Goal: Task Accomplishment & Management: Manage account settings

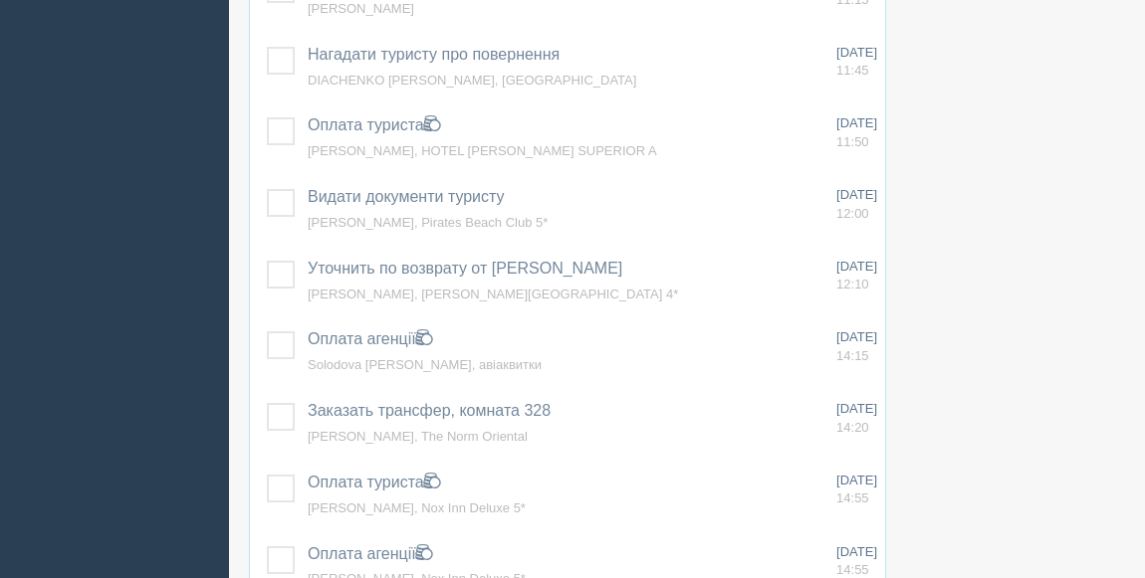
scroll to position [995, 0]
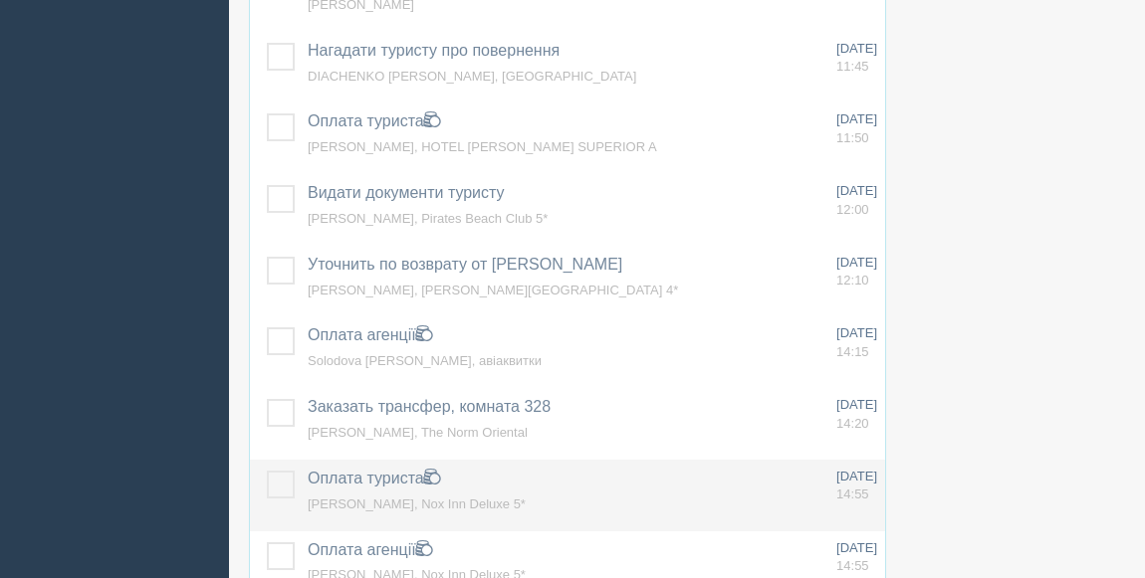
click at [267, 471] on label at bounding box center [267, 471] width 0 height 0
click at [0, 0] on input "checkbox" at bounding box center [0, 0] width 0 height 0
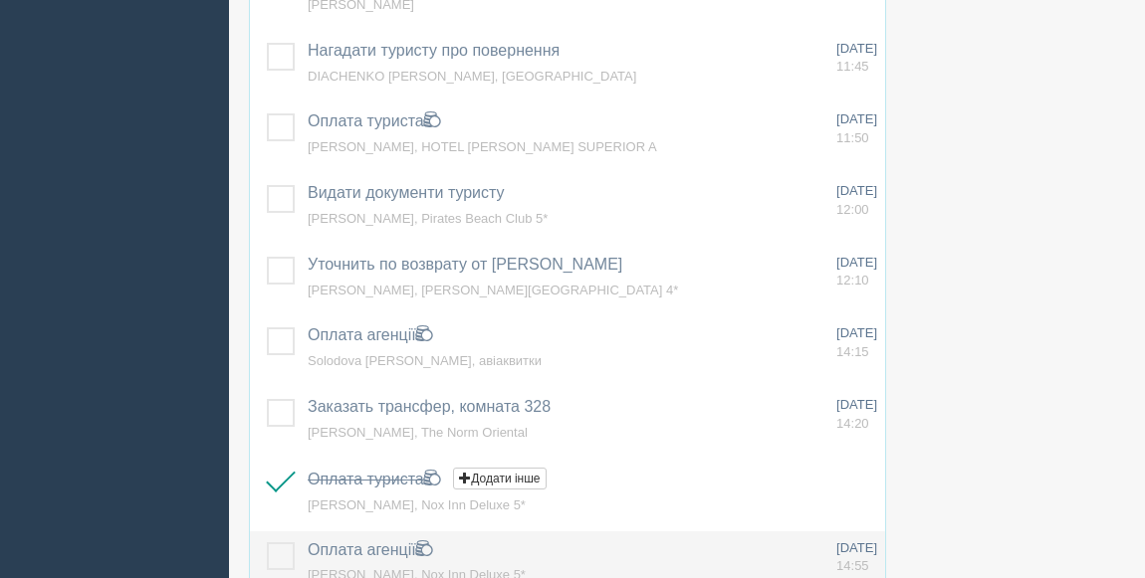
click at [267, 542] on label at bounding box center [267, 542] width 0 height 0
click at [0, 0] on input "checkbox" at bounding box center [0, 0] width 0 height 0
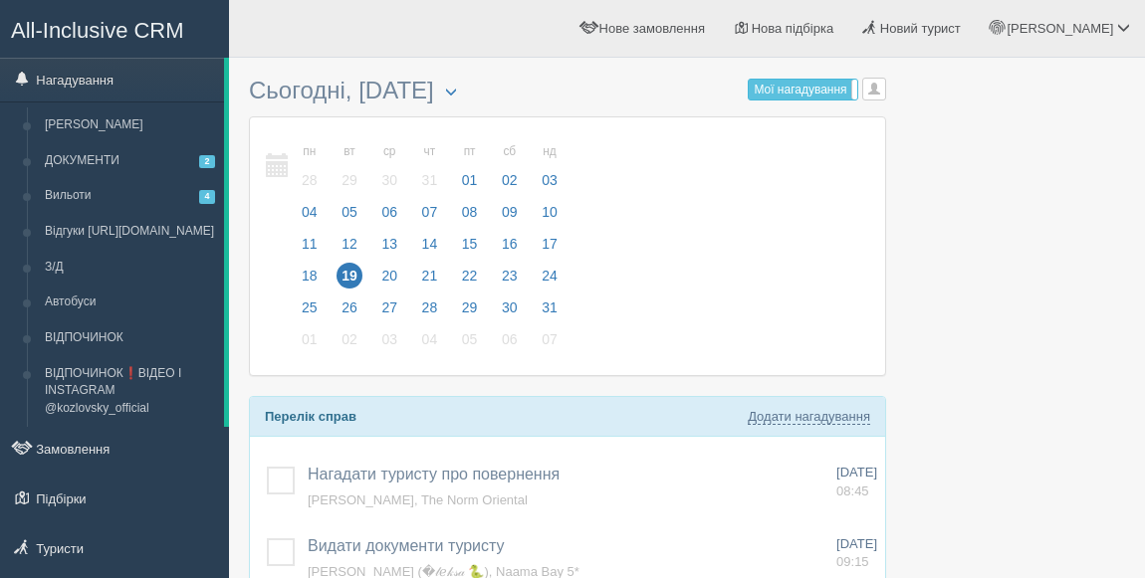
scroll to position [271, 0]
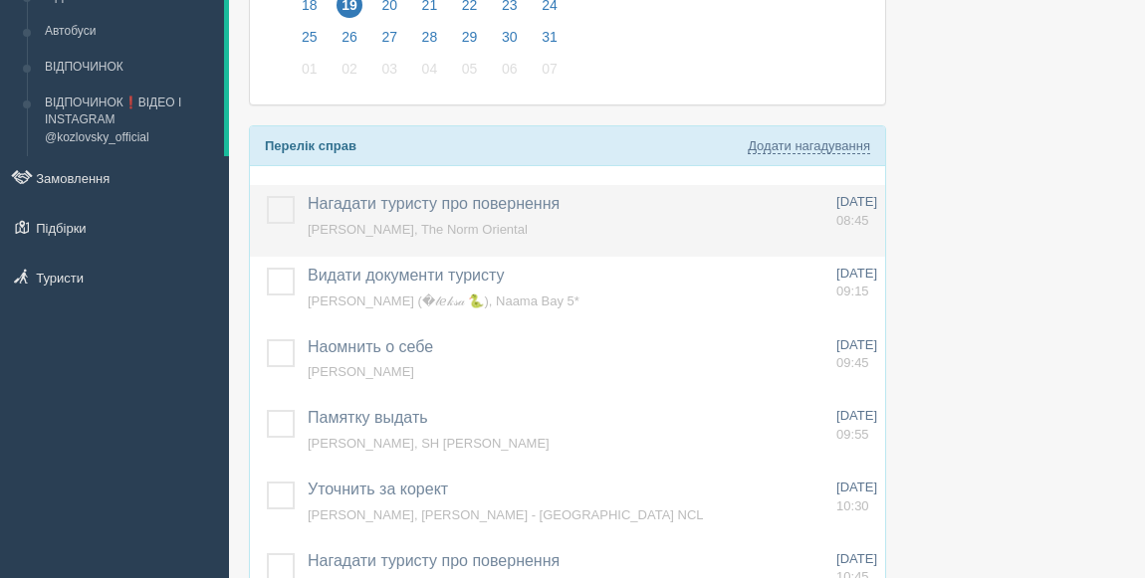
click at [399, 199] on span "Нагадати туристу про повернення" at bounding box center [434, 203] width 252 height 17
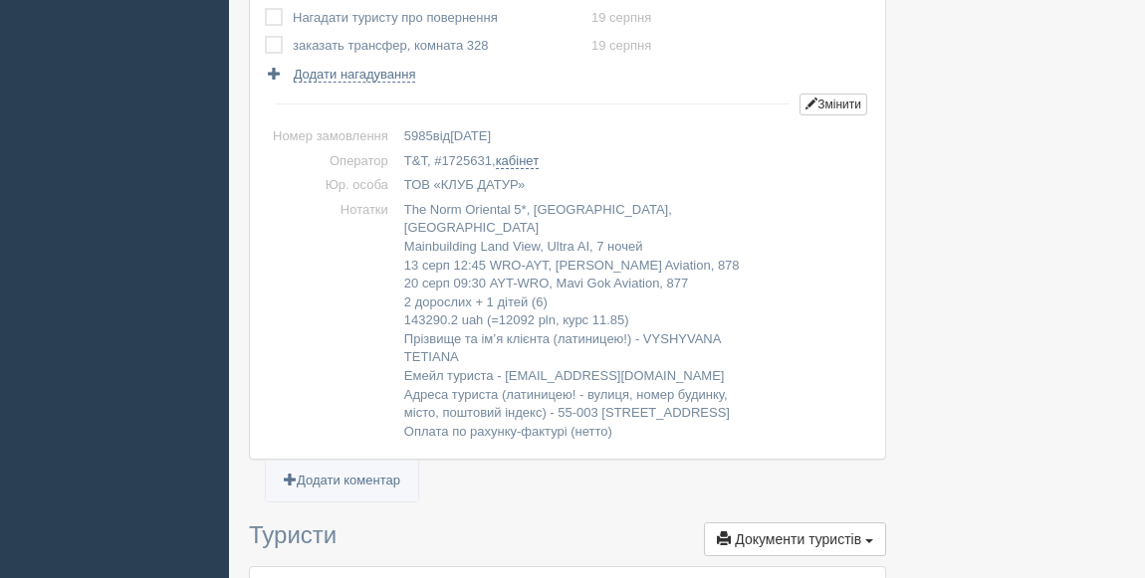
scroll to position [271, 0]
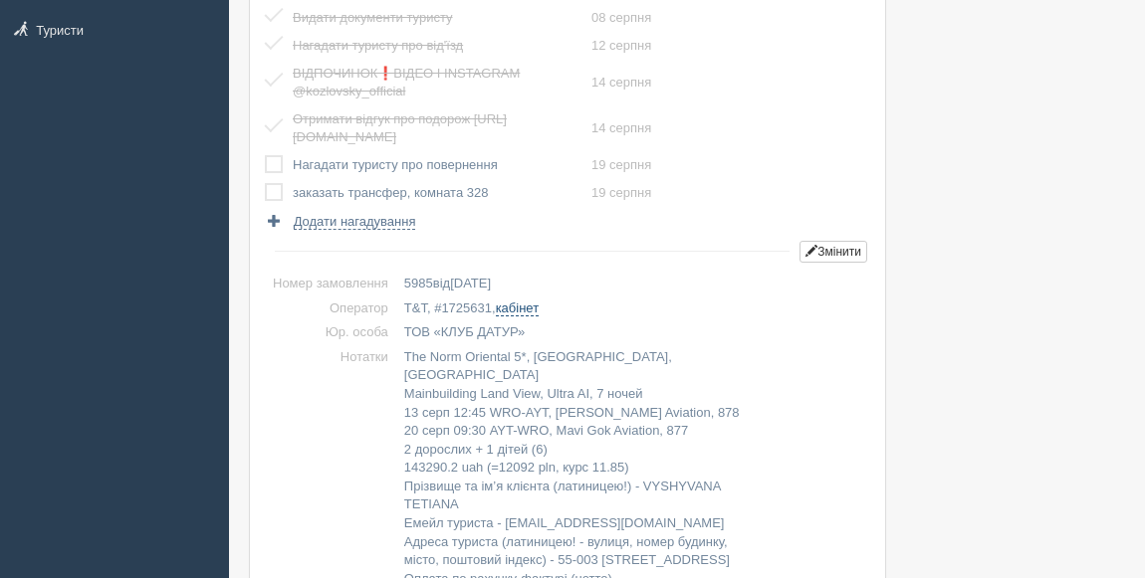
click at [532, 309] on link "кабінет" at bounding box center [517, 309] width 43 height 16
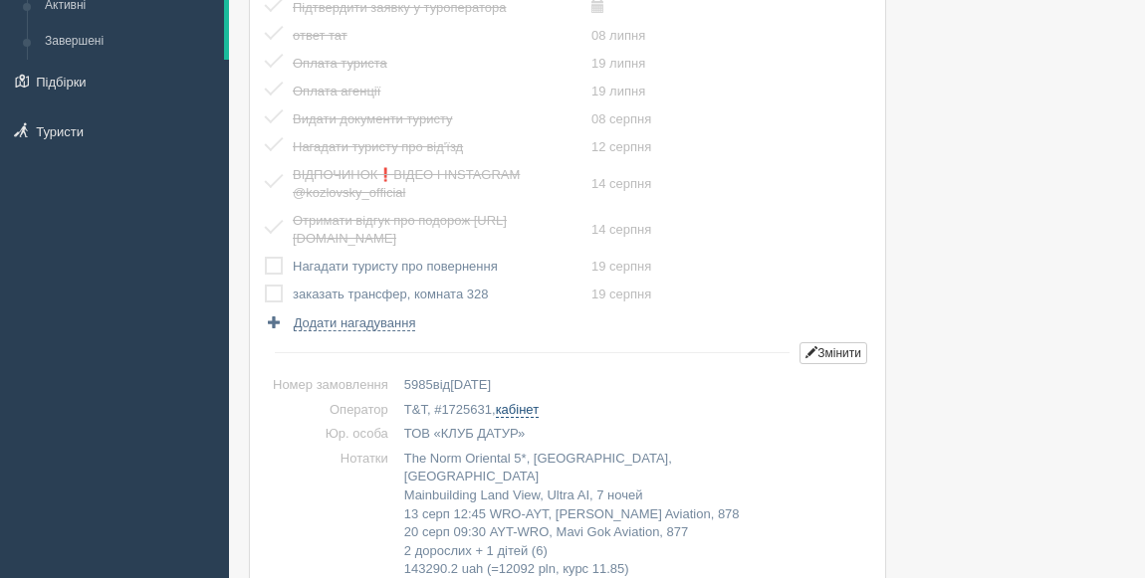
scroll to position [0, 0]
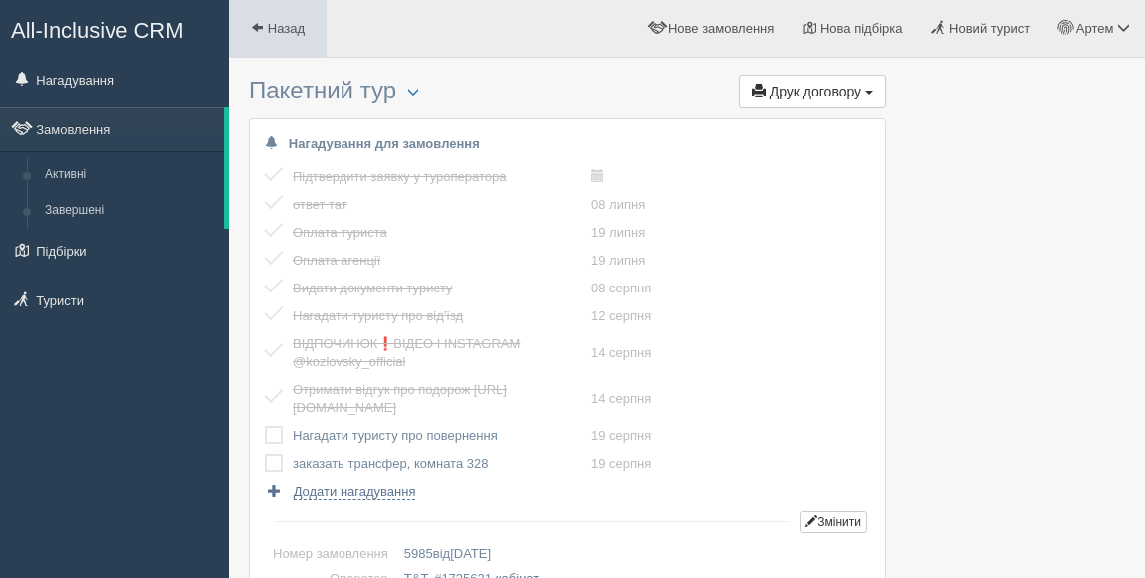
click at [287, 37] on link "Назад" at bounding box center [278, 28] width 98 height 57
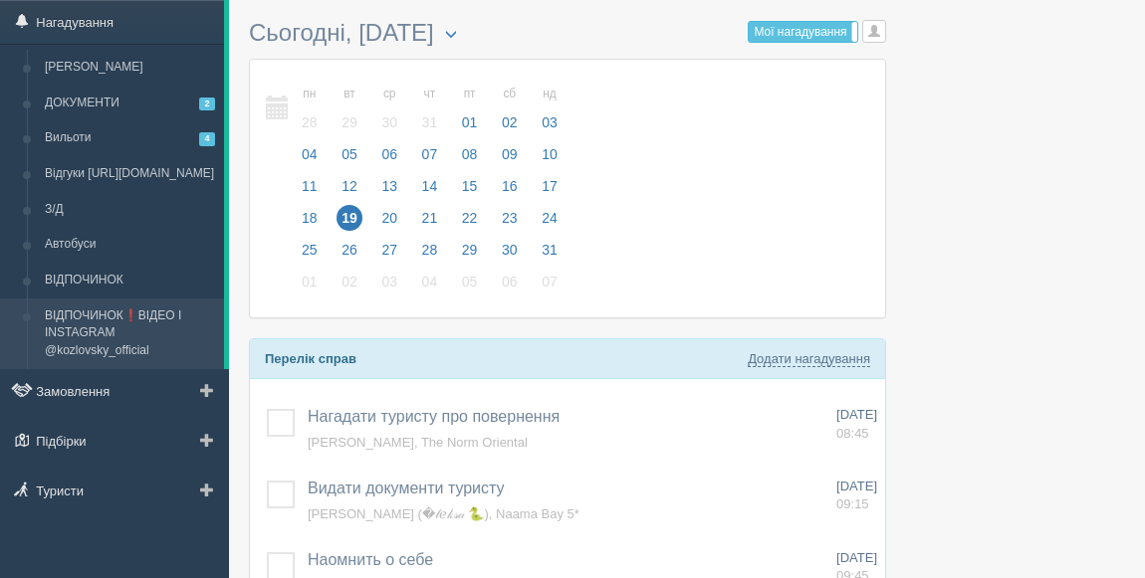
scroll to position [90, 0]
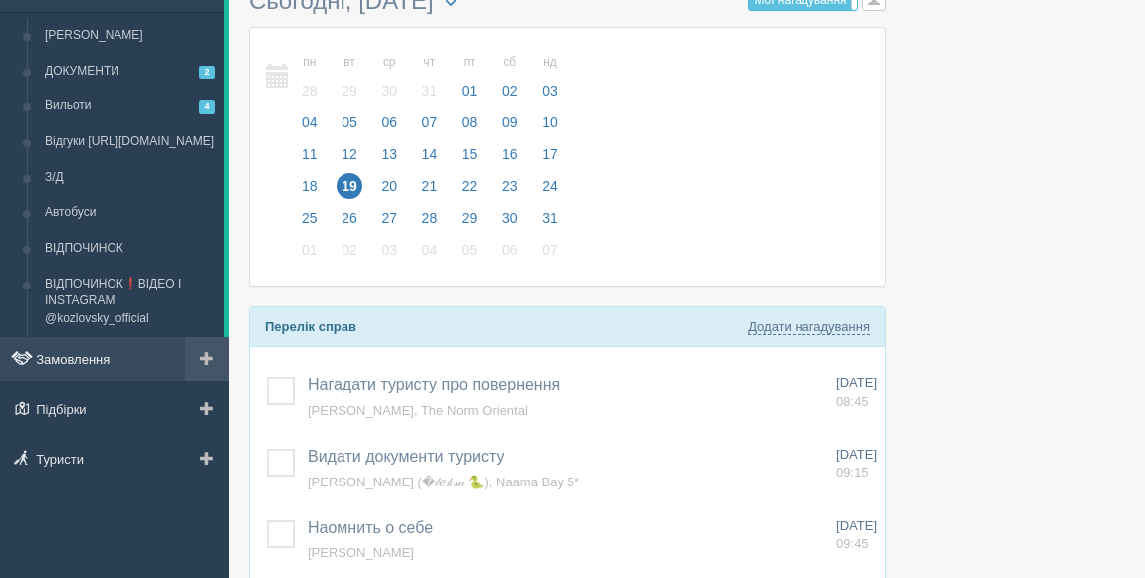
click at [94, 357] on link "Замовлення" at bounding box center [114, 359] width 229 height 44
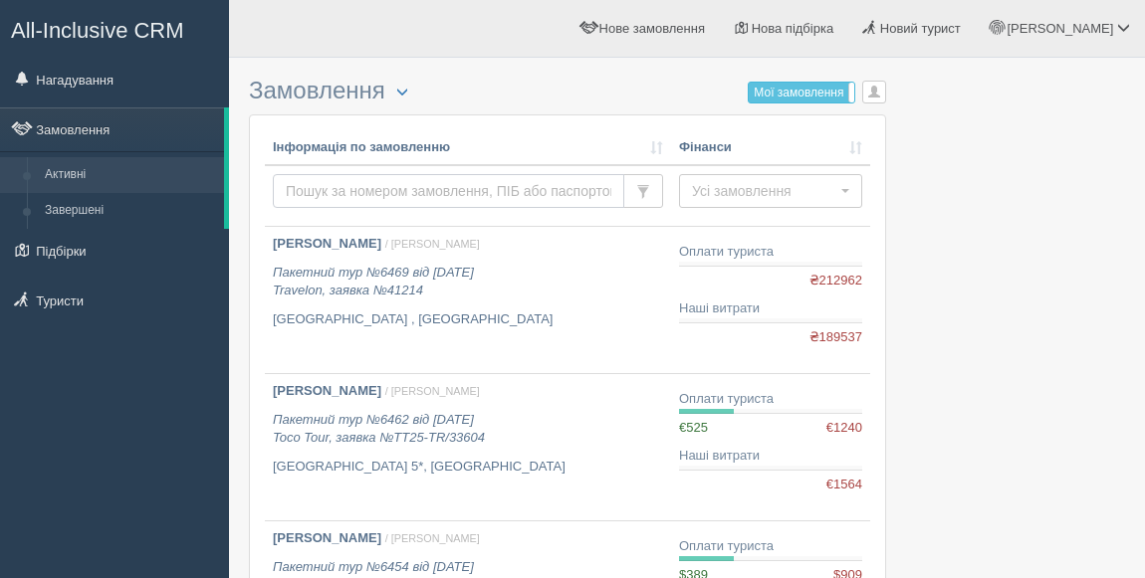
click at [364, 179] on input "text" at bounding box center [448, 191] width 351 height 34
type input "39725"
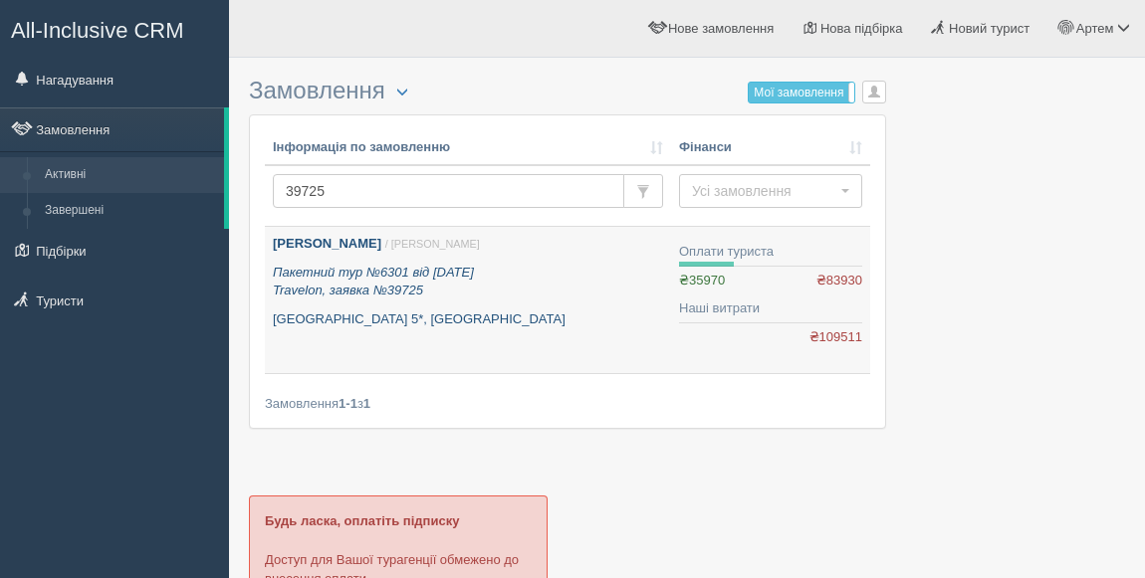
click at [341, 240] on b "[PERSON_NAME]" at bounding box center [327, 243] width 108 height 15
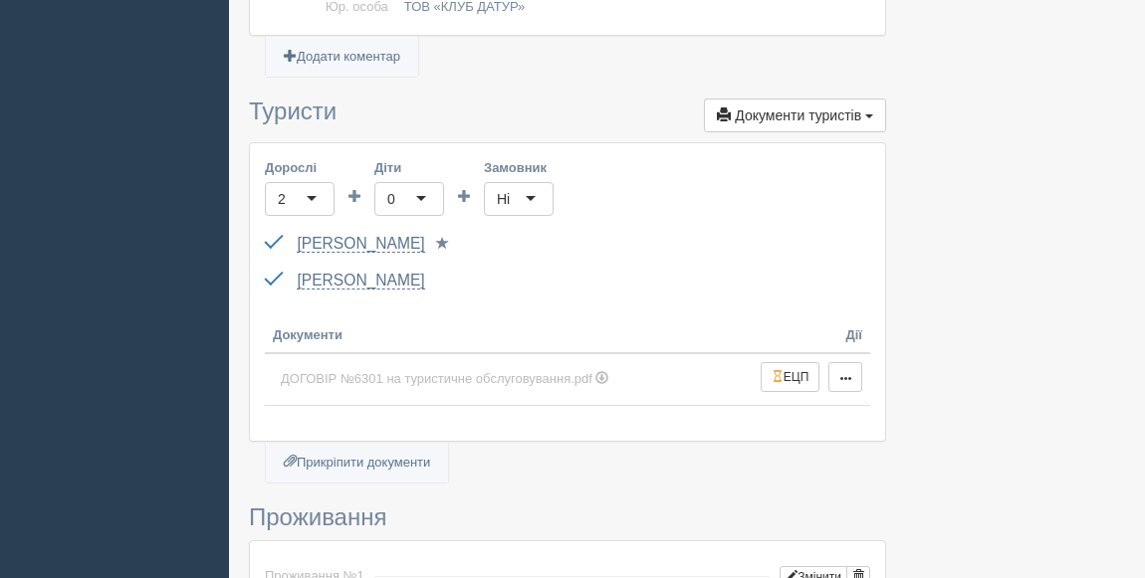
scroll to position [724, 0]
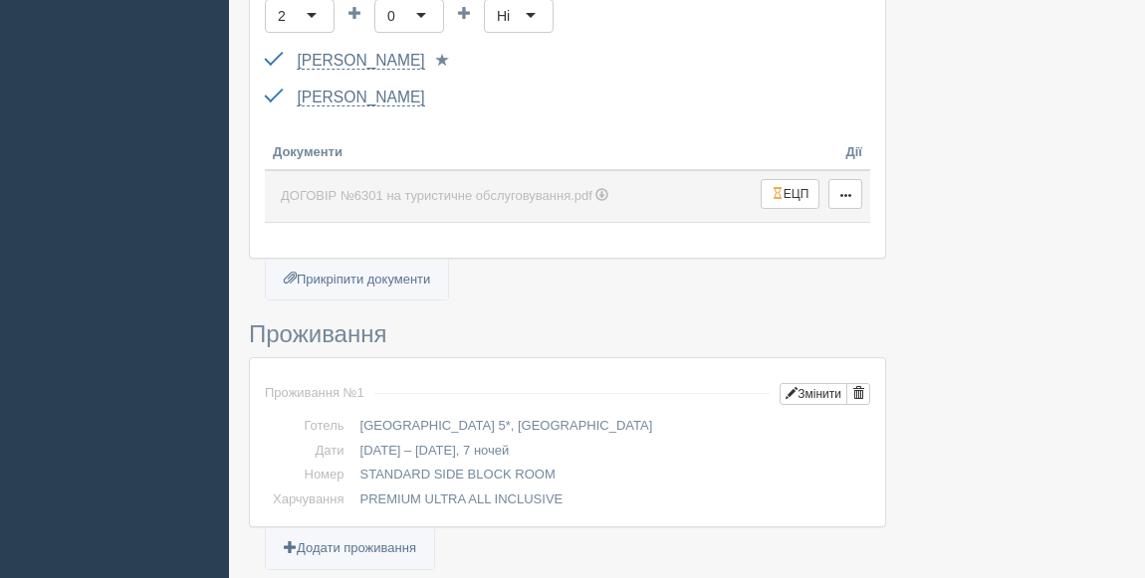
click at [376, 194] on span "ДОГОВІР №6301 на туристичне обслуговування.pdf" at bounding box center [437, 195] width 312 height 15
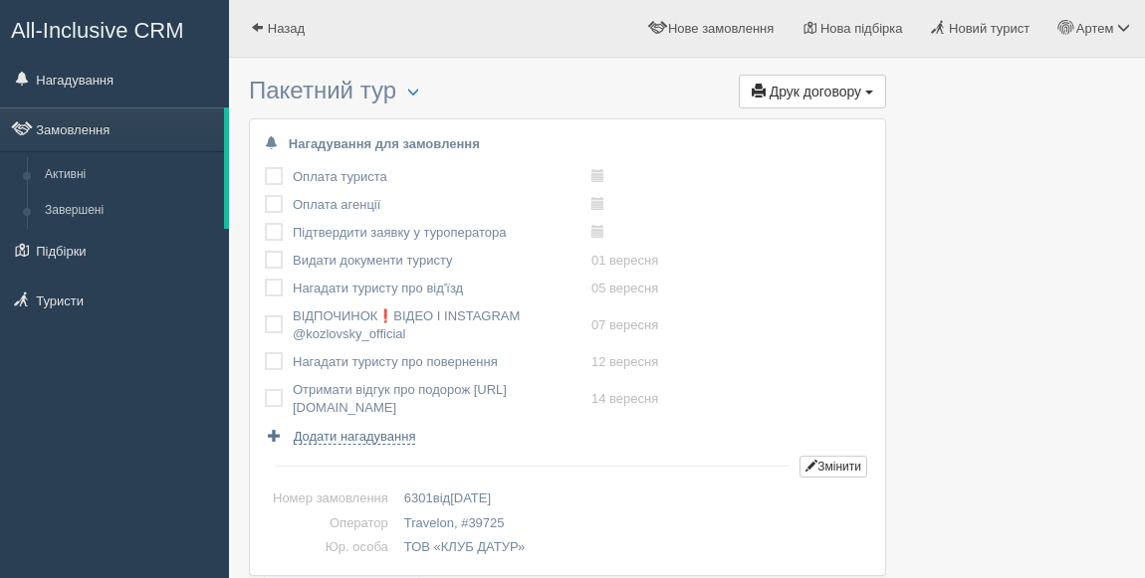
scroll to position [0, 0]
click at [838, 94] on span "Друк договору" at bounding box center [815, 92] width 92 height 16
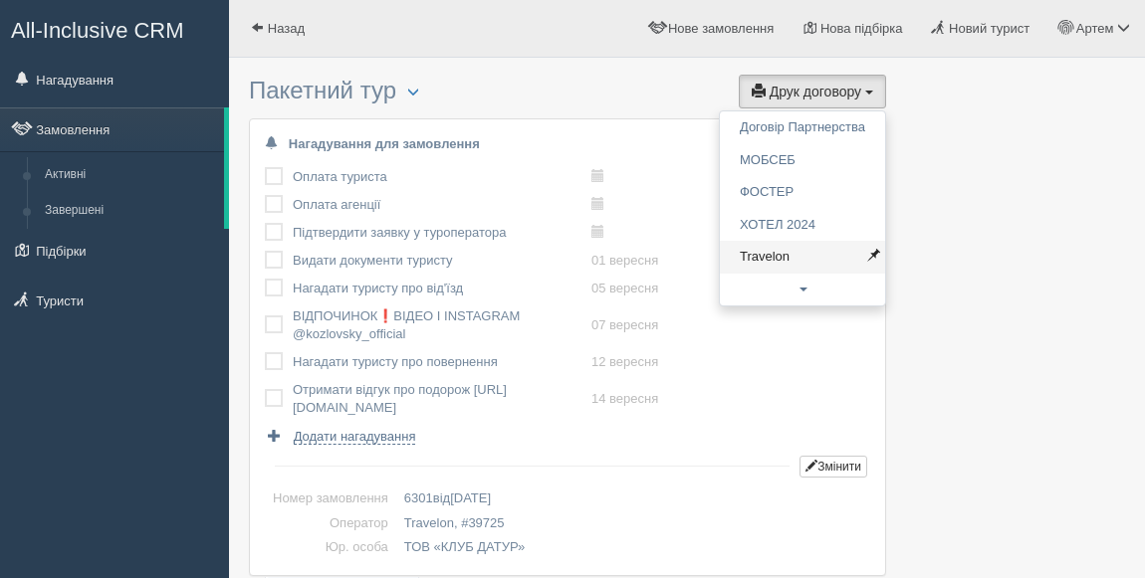
click at [745, 243] on link "Travelon" at bounding box center [802, 257] width 165 height 33
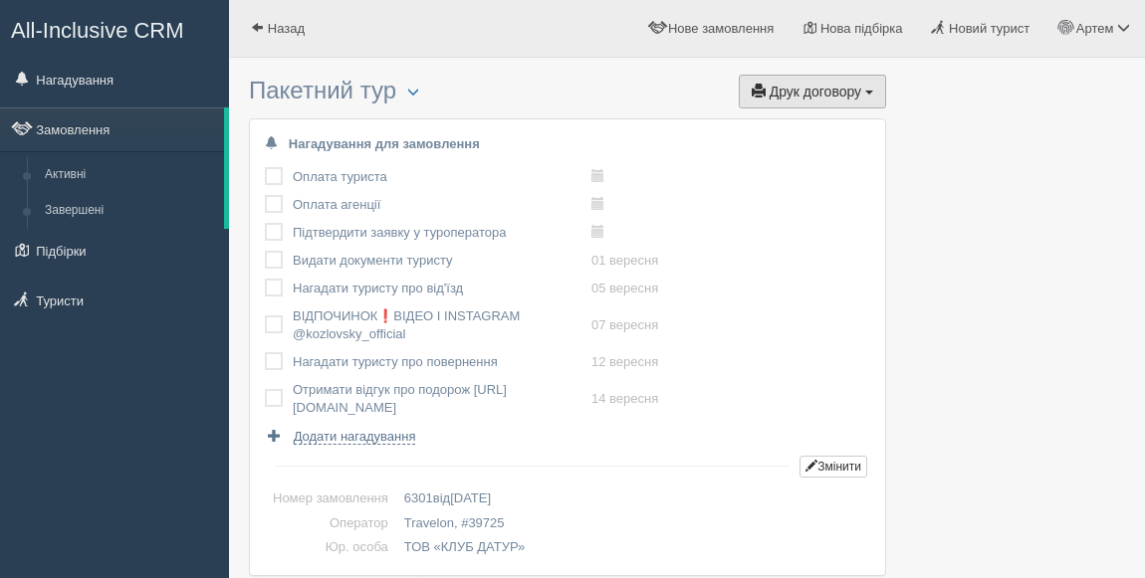
click at [777, 90] on span "Друк договору" at bounding box center [815, 92] width 92 height 16
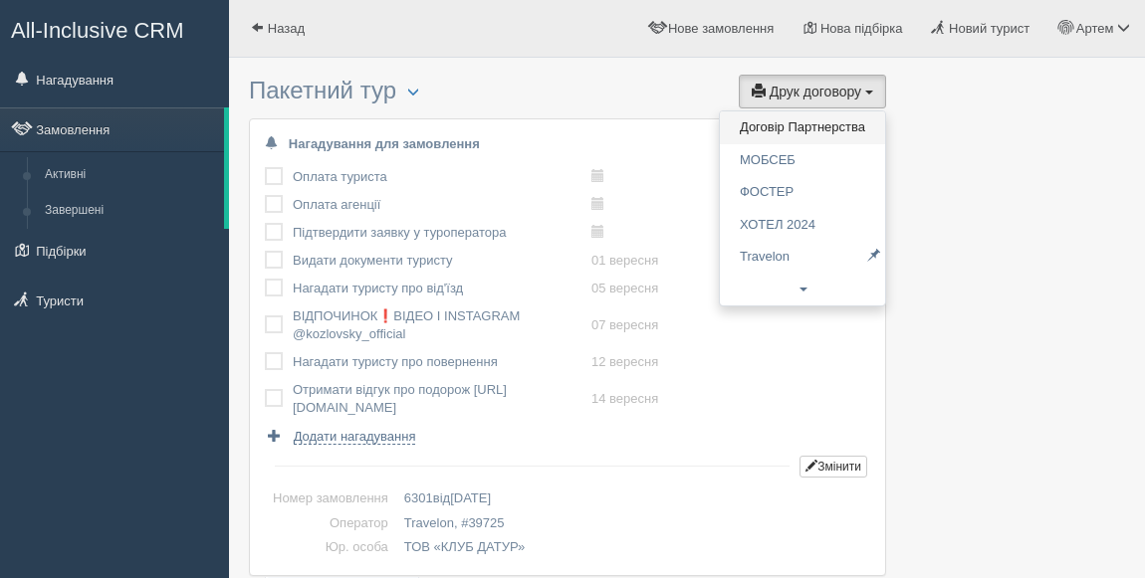
click at [777, 123] on link "Договір Партнерства" at bounding box center [802, 127] width 165 height 33
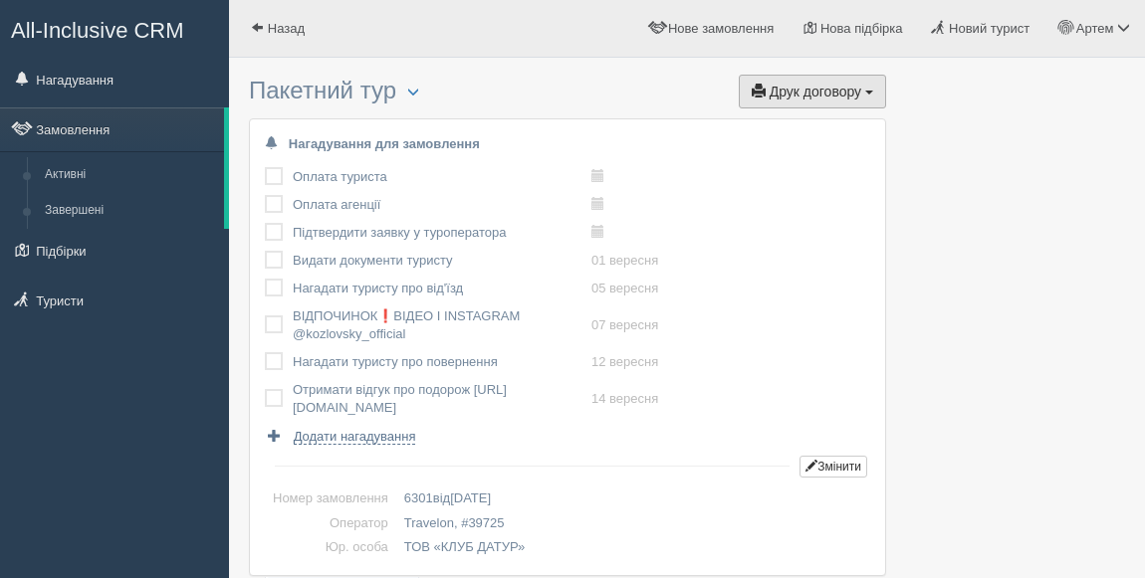
click at [826, 94] on span "Друк договору" at bounding box center [815, 92] width 92 height 16
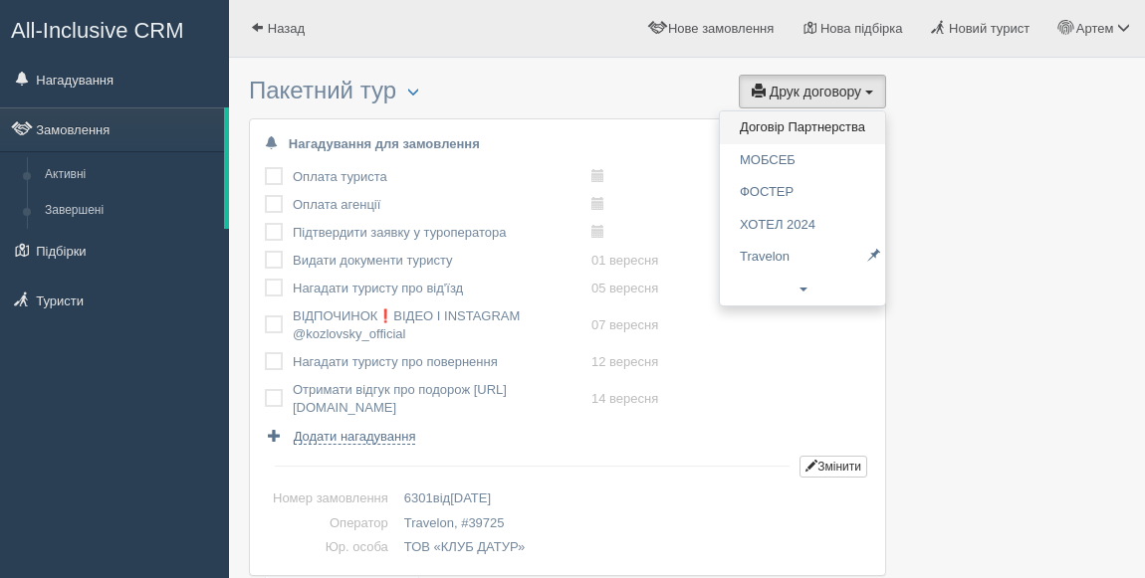
click at [791, 125] on link "Договір Партнерства" at bounding box center [802, 127] width 165 height 33
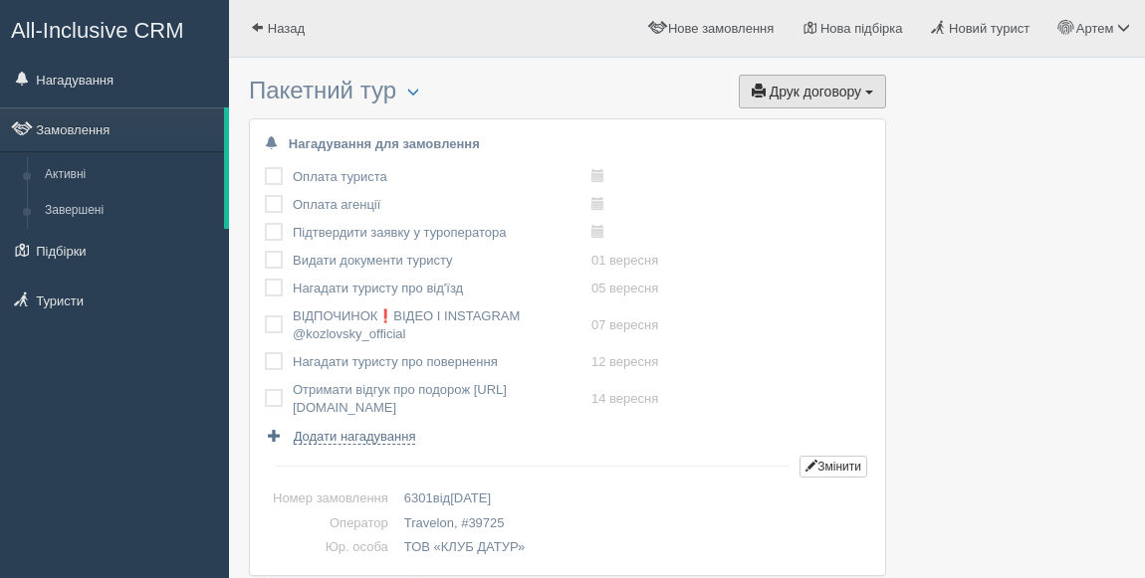
click at [844, 105] on button "Друк договору Друк" at bounding box center [811, 92] width 147 height 34
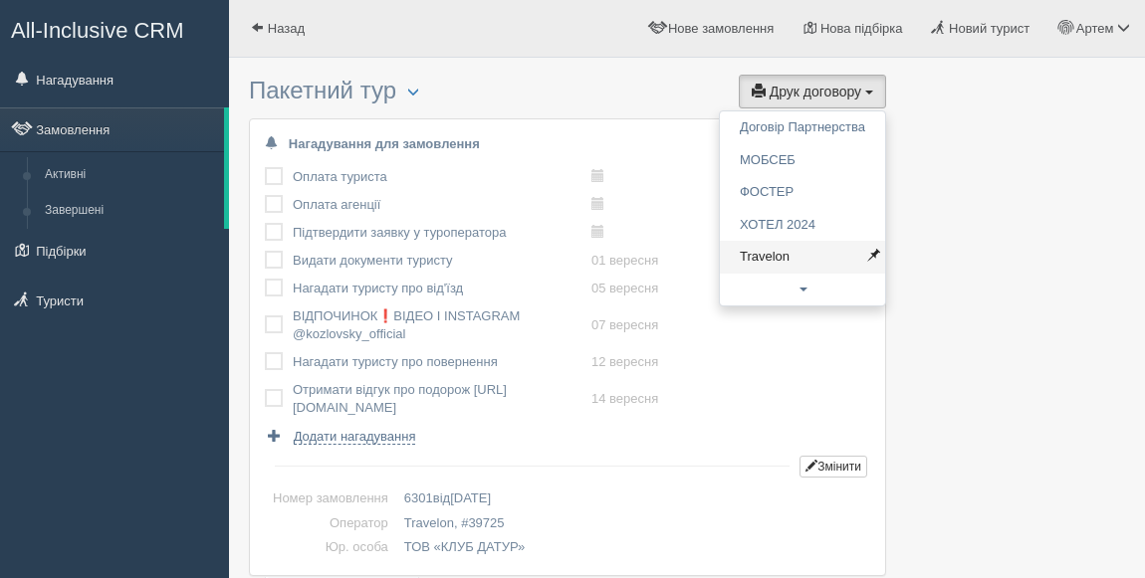
click at [792, 264] on link "Travelon" at bounding box center [802, 257] width 165 height 33
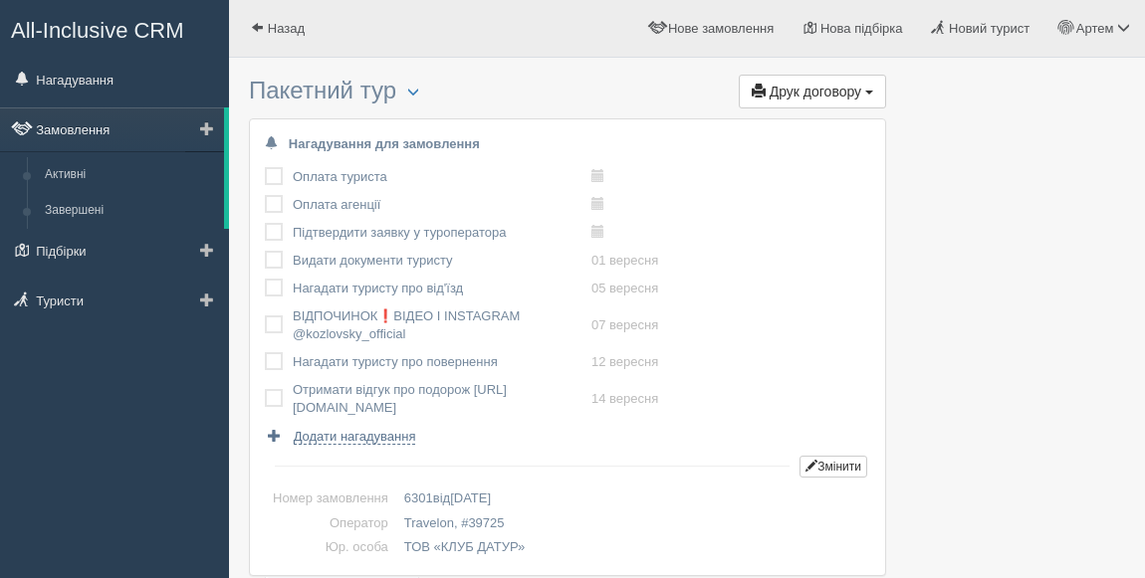
click at [96, 129] on link "Замовлення" at bounding box center [112, 129] width 224 height 44
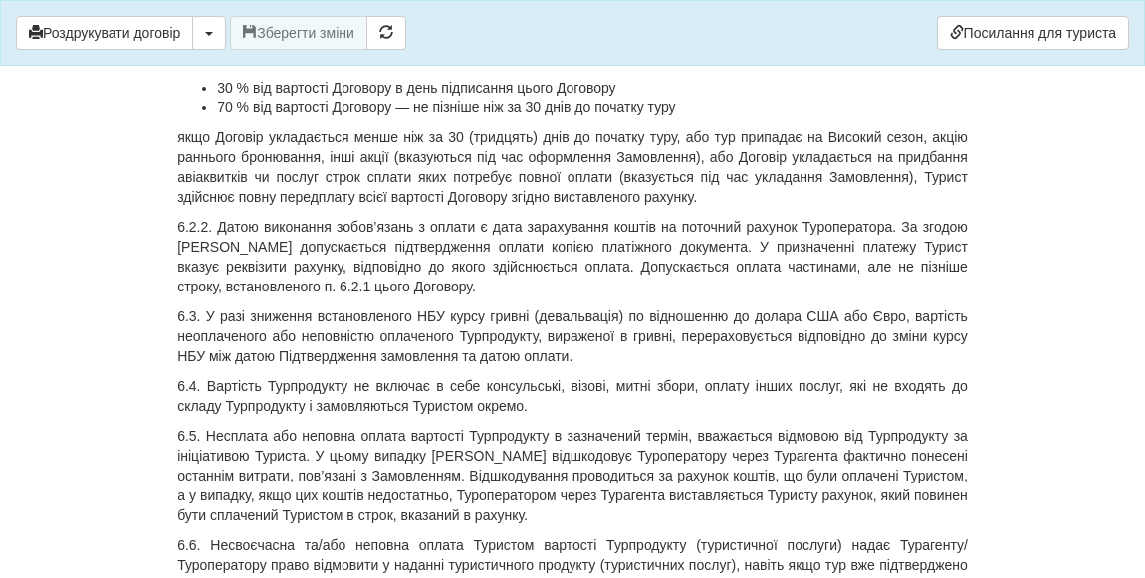
scroll to position [9862, 0]
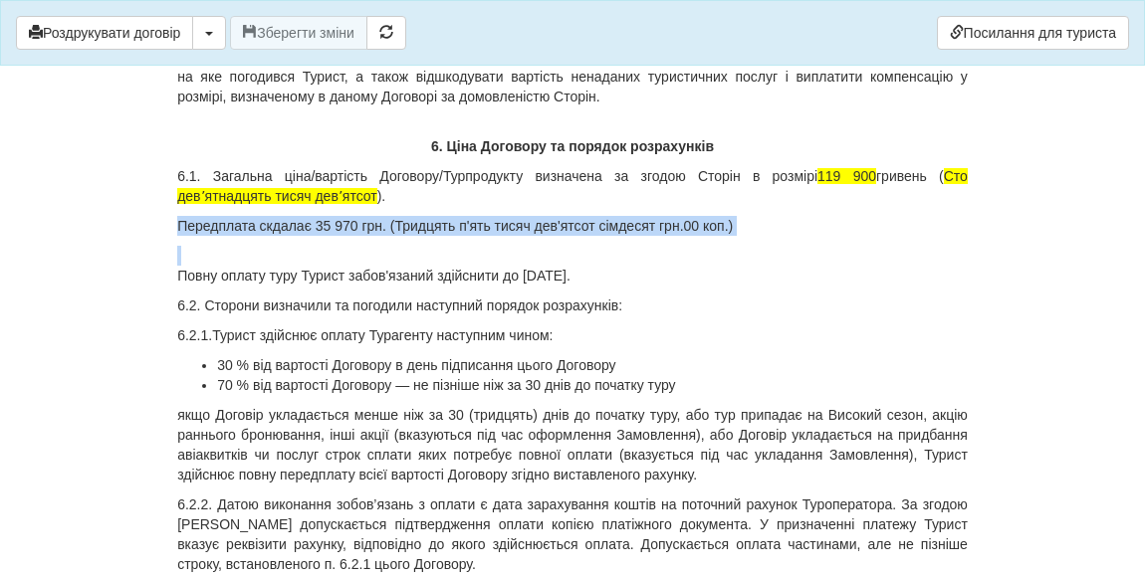
drag, startPoint x: 177, startPoint y: 266, endPoint x: 739, endPoint y: 282, distance: 562.5
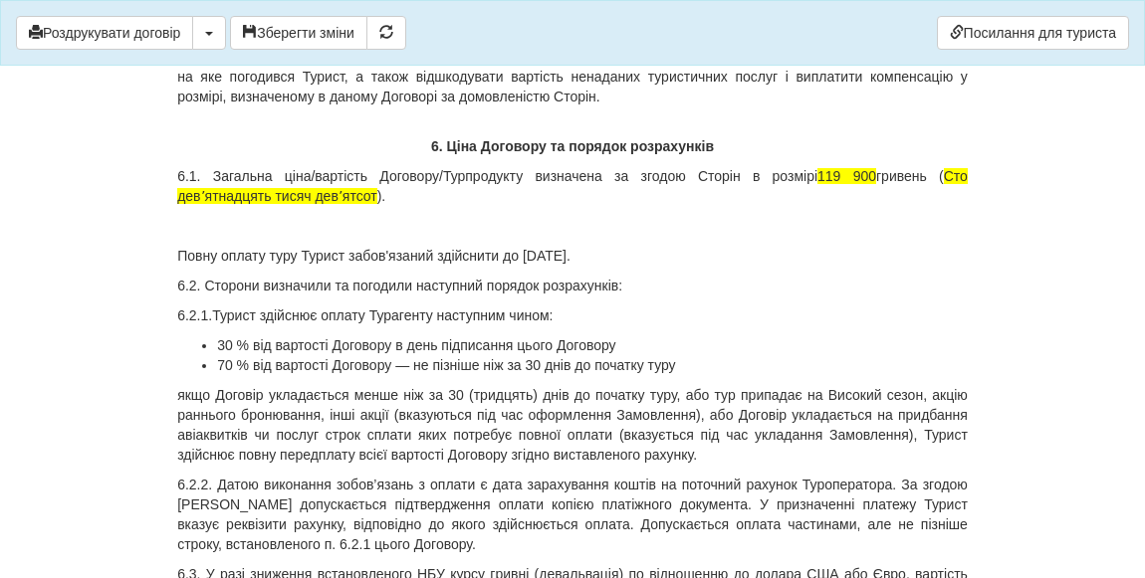
drag, startPoint x: 542, startPoint y: 295, endPoint x: 594, endPoint y: 293, distance: 51.8
click at [594, 266] on p "Повну оплату туру Турист забов'язаний здійснити до 23 вересня 2025 року." at bounding box center [572, 256] width 790 height 20
click at [304, 37] on button "Зберегти зміни" at bounding box center [298, 33] width 137 height 34
click at [199, 236] on p at bounding box center [572, 226] width 790 height 20
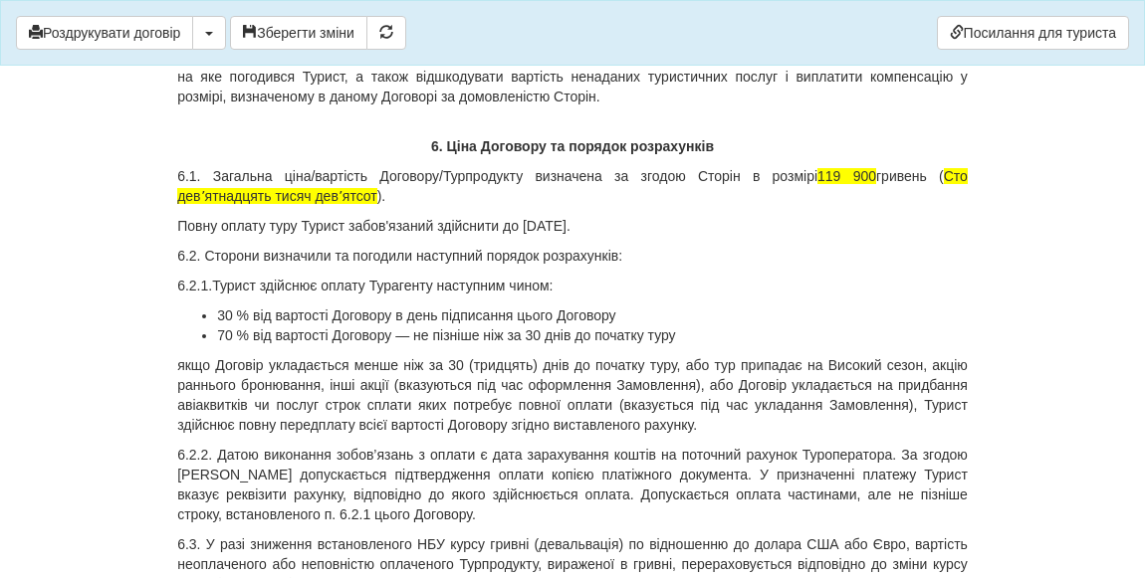
drag, startPoint x: 178, startPoint y: 267, endPoint x: 713, endPoint y: 269, distance: 534.4
click at [713, 236] on p "Повну оплату туру Турист забов'язаний здійснити до 23 серпня 2025 року." at bounding box center [572, 226] width 790 height 20
click at [223, 236] on p at bounding box center [572, 226] width 790 height 20
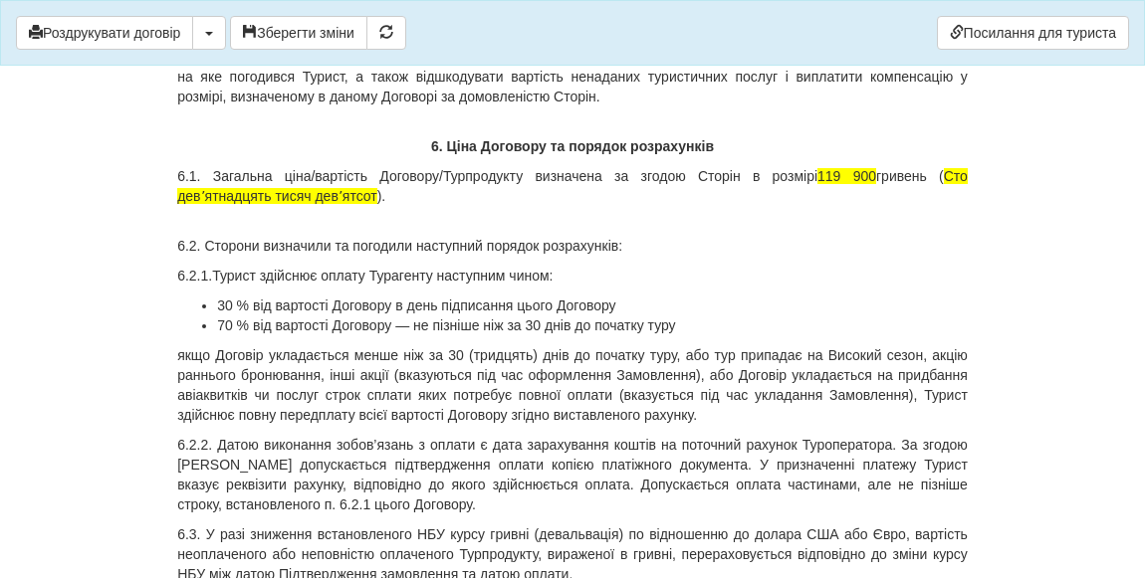
click at [190, 226] on p "6.1. Загальна ціна/вартість Договору/Турпродукту визначена за згодою Сторін в р…" at bounding box center [572, 196] width 790 height 60
click at [438, 226] on p "6.1. Загальна ціна/вартість Договору/Турпродукту визначена за згодою Сторін в р…" at bounding box center [572, 196] width 790 height 60
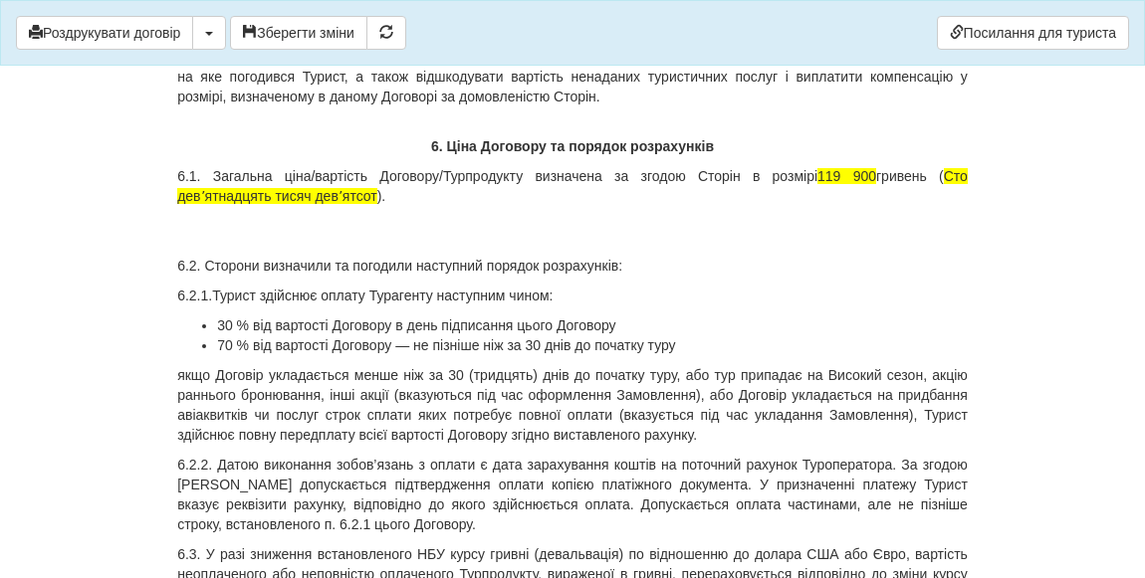
click at [230, 246] on p "6.1. Загальна ціна/вартість Договору/Турпродукту визначена за згодою Сторін в р…" at bounding box center [572, 206] width 790 height 80
click at [214, 246] on p "6.1. Загальна ціна/вартість Договору/Турпродукту визначена за згодою Сторін в р…" at bounding box center [572, 206] width 790 height 80
click at [398, 246] on p "6.1. Загальна ціна/вартість Договору/Турпродукту визначена за згодою Сторін в р…" at bounding box center [572, 206] width 790 height 80
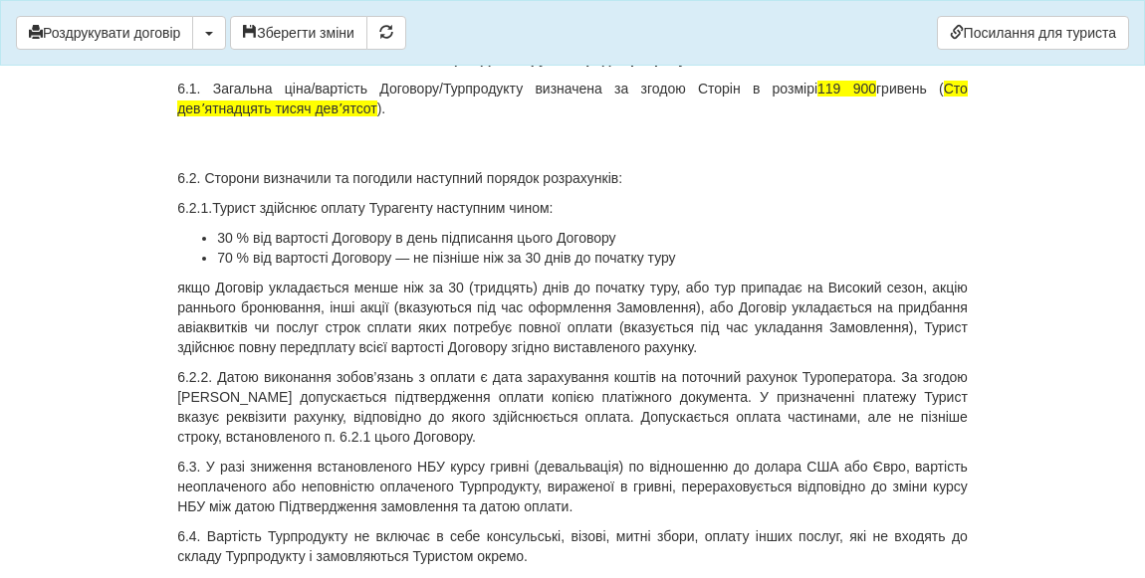
scroll to position [9952, 0]
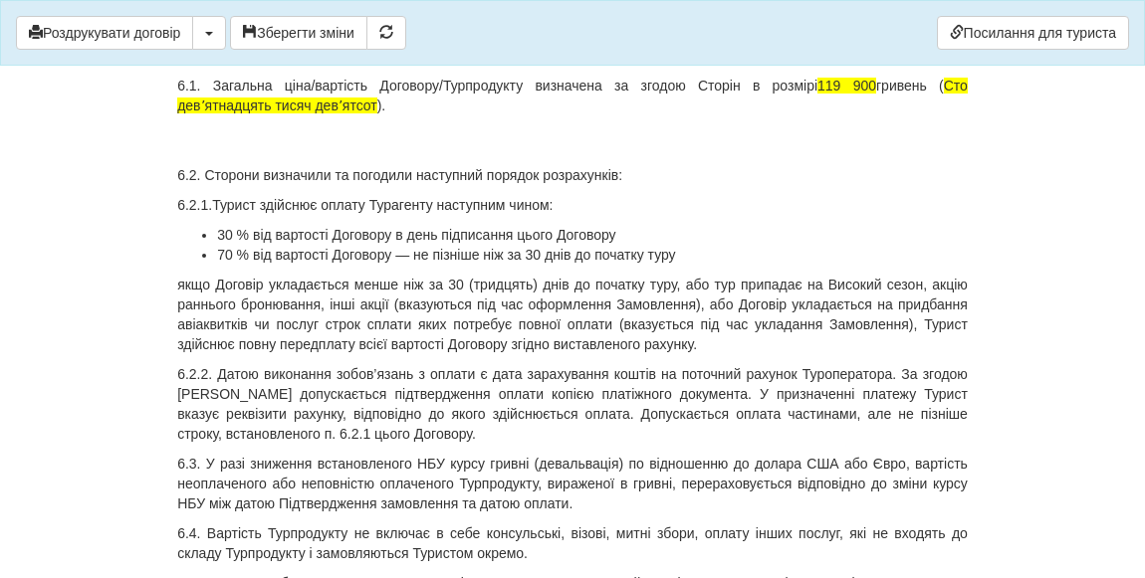
click at [190, 155] on p "6.1. Загальна ціна/вартість Договору/Турпродукту визначена за згодою Сторін в р…" at bounding box center [572, 116] width 790 height 80
click at [386, 145] on p "6.1. Загальна ціна/вартість Договору/Турпродукту визначена за згодою Сторін в р…" at bounding box center [572, 116] width 790 height 80
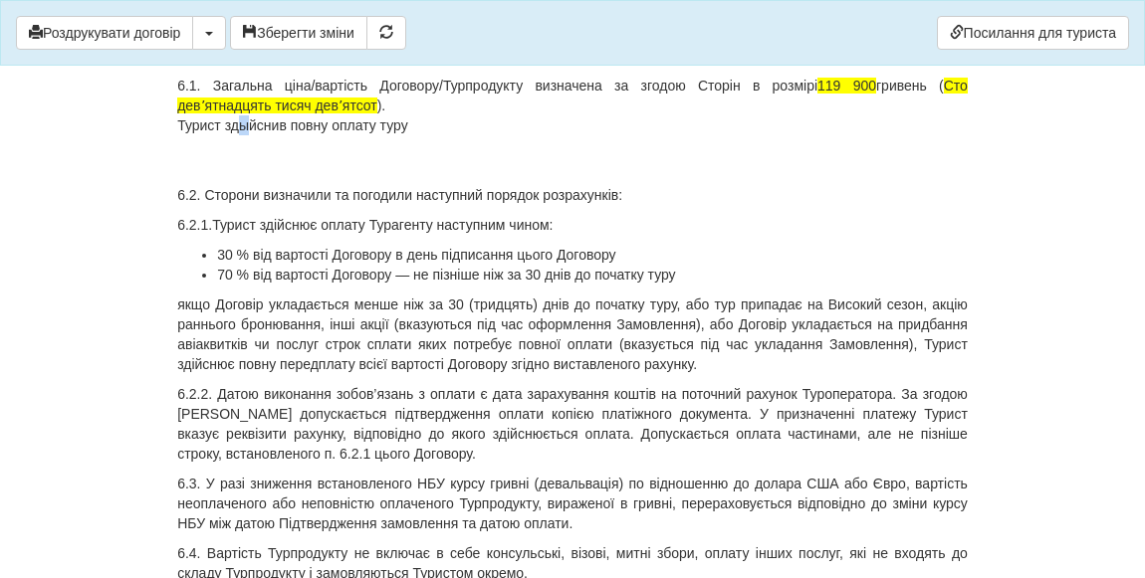
click at [241, 165] on p "6.1. Загальна ціна/вартість Договору/Турпродукту визначена за згодою Сторін в р…" at bounding box center [572, 126] width 790 height 100
click at [195, 175] on p "6.1. Загальна ціна/вартість Договору/Турпродукту визначена за згодою Сторін в р…" at bounding box center [572, 126] width 790 height 100
click at [470, 169] on p "6.1. Загальна ціна/вартість Договору/Турпродукту визначена за згодою Сторін в р…" at bounding box center [572, 126] width 790 height 100
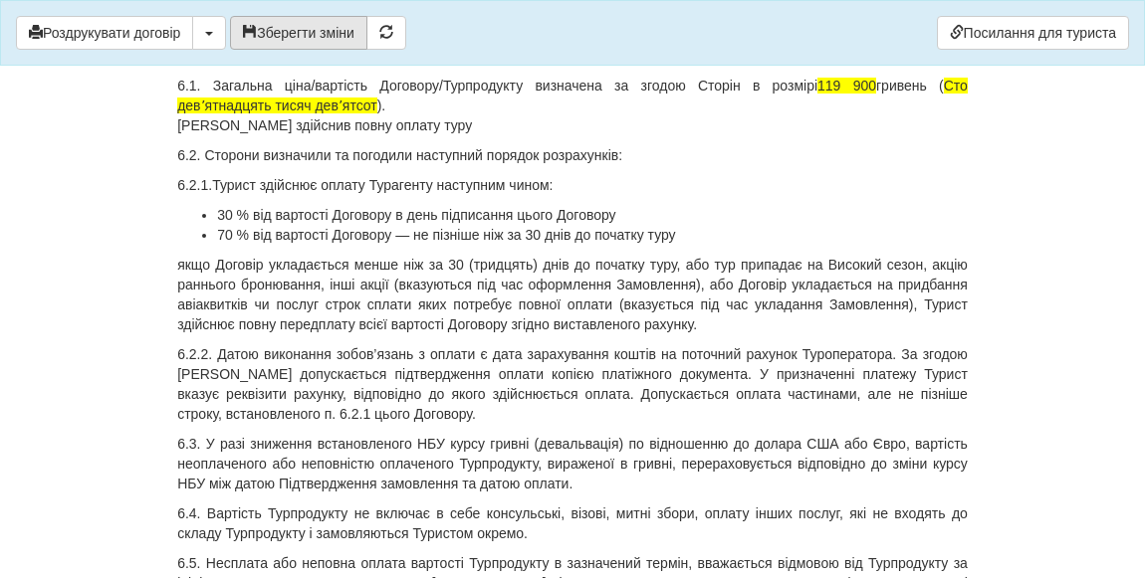
click at [317, 28] on button "Зберегти зміни" at bounding box center [298, 33] width 137 height 34
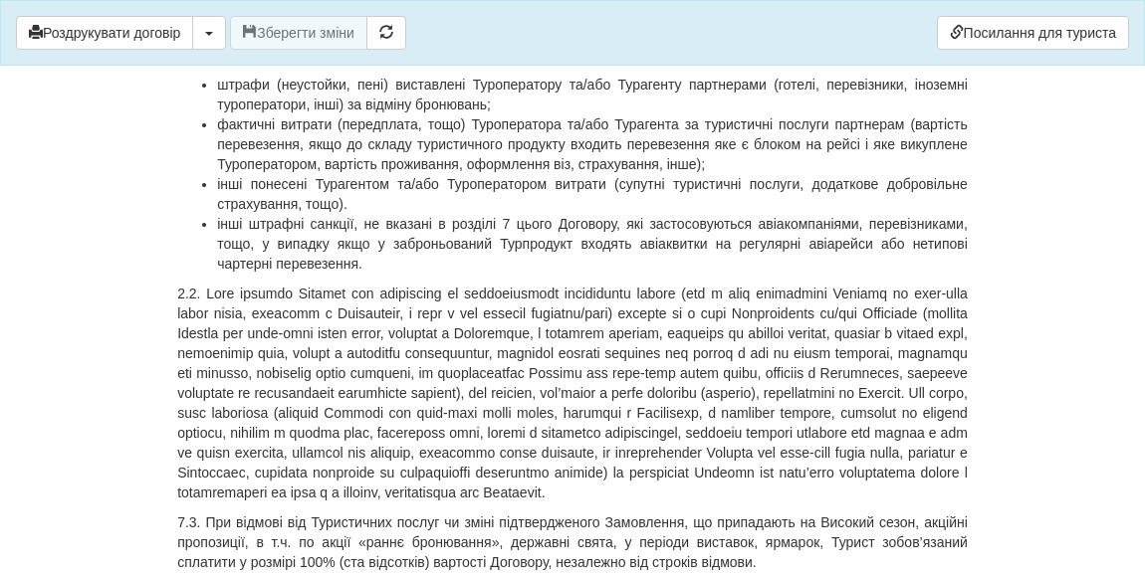
scroll to position [11490, 0]
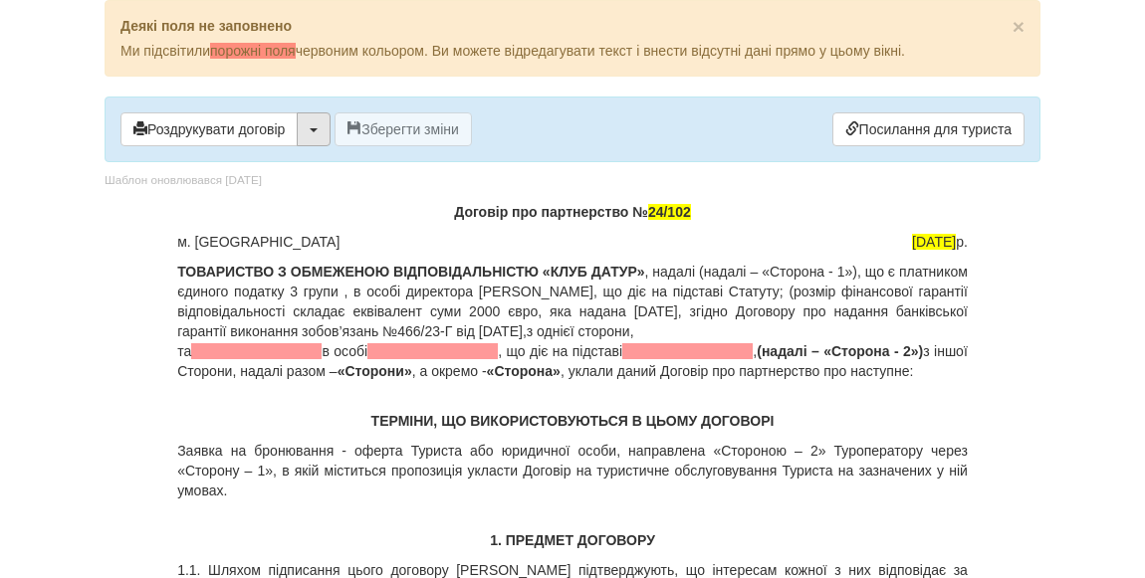
click at [314, 128] on span "button" at bounding box center [314, 130] width 8 height 4
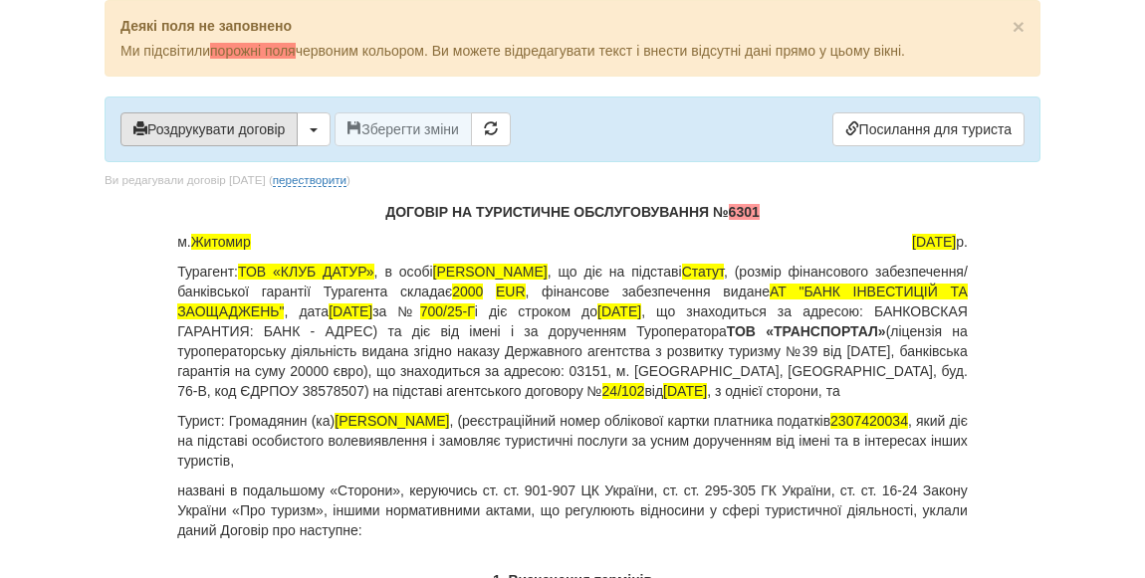
click at [240, 125] on button "Роздрукувати договір" at bounding box center [208, 129] width 177 height 34
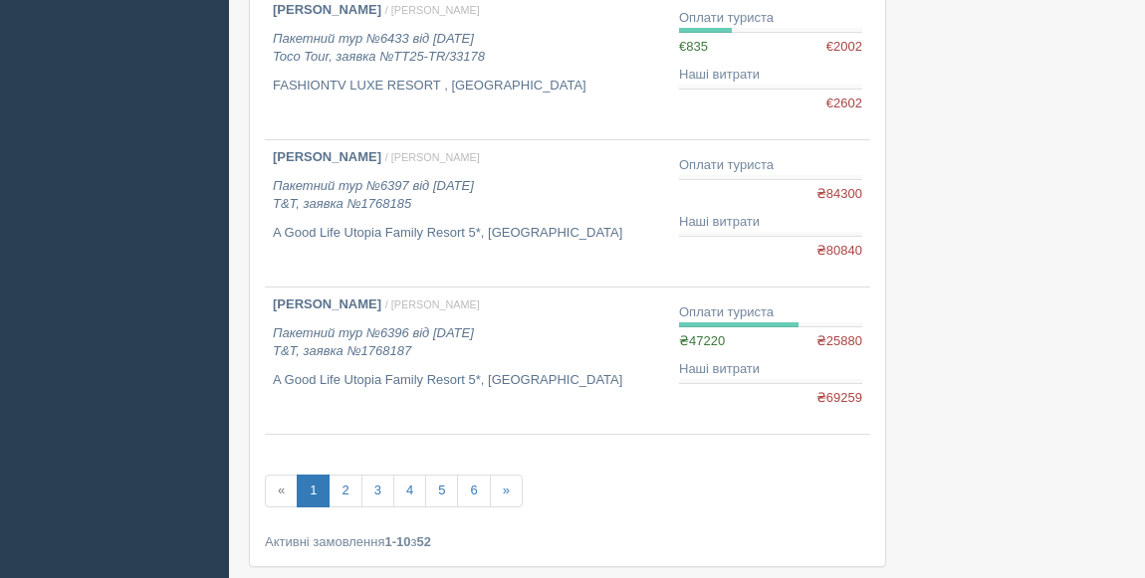
scroll to position [1538, 0]
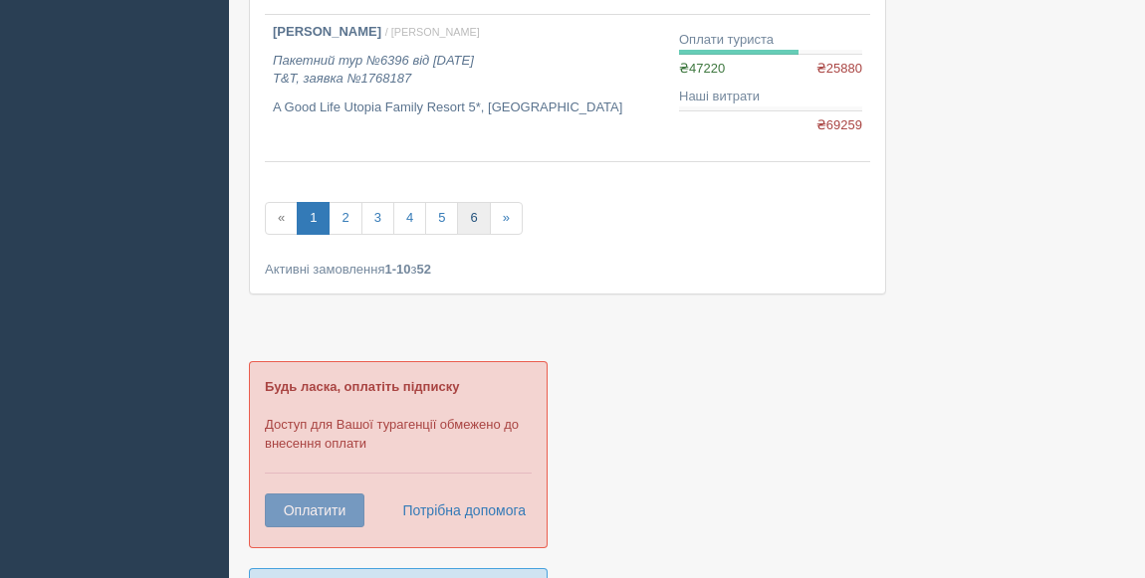
click at [481, 218] on link "6" at bounding box center [473, 218] width 33 height 33
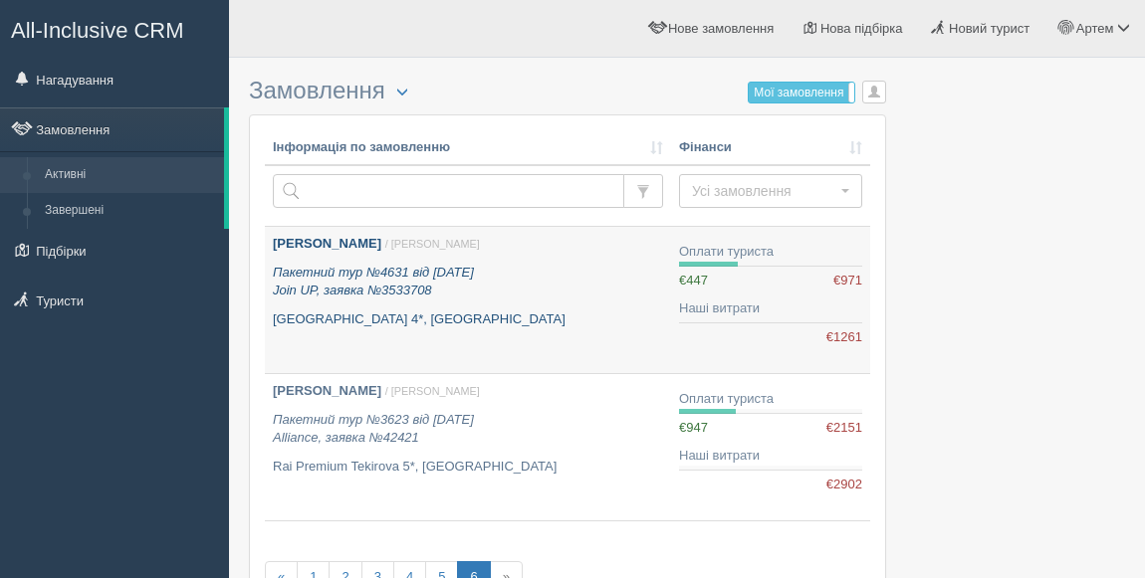
scroll to position [90, 0]
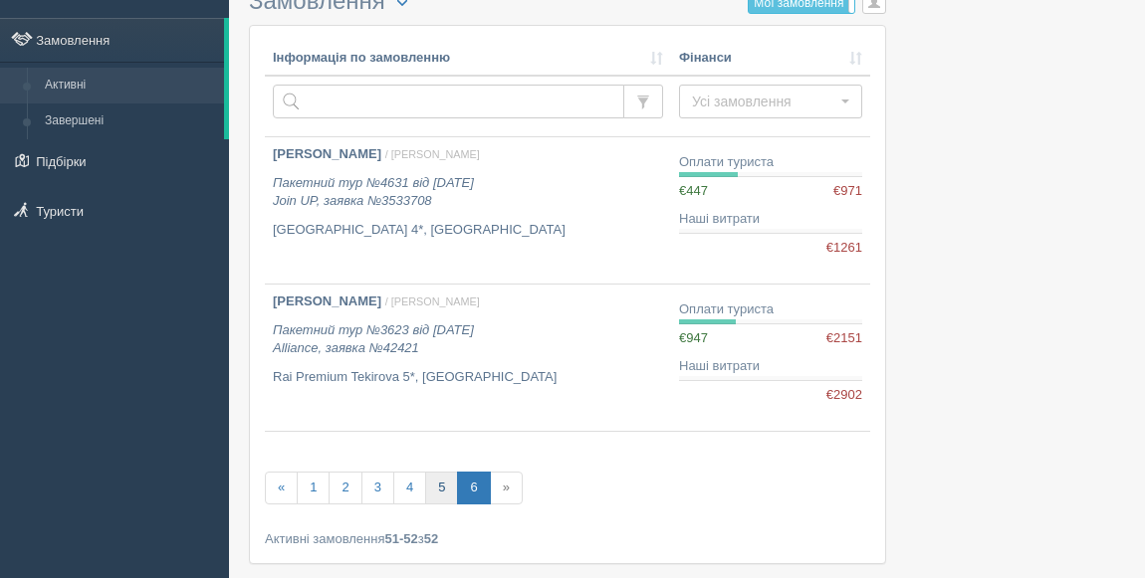
click at [442, 488] on link "5" at bounding box center [441, 488] width 33 height 33
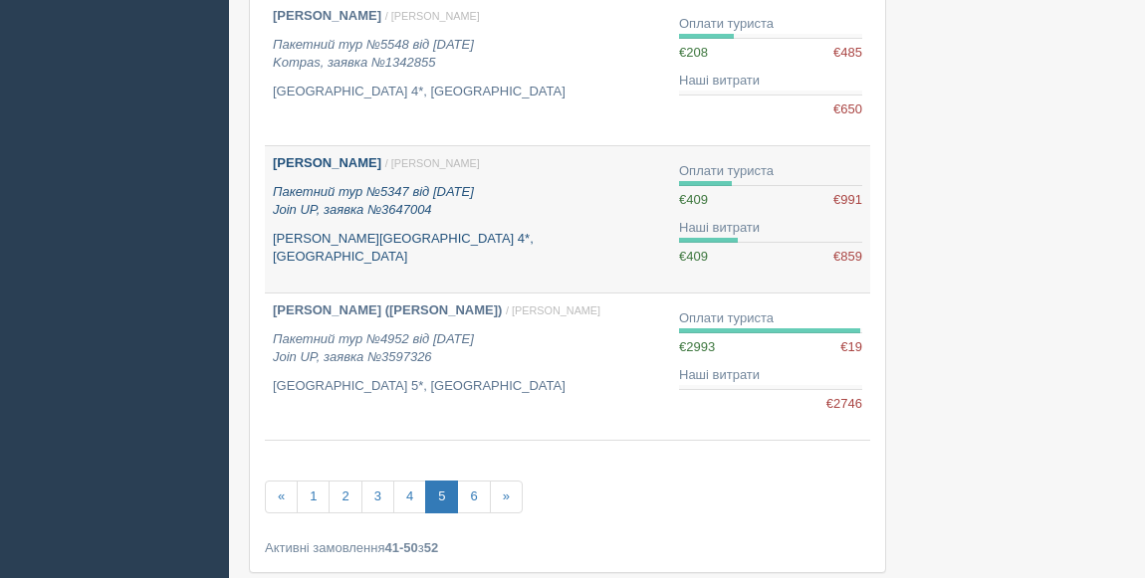
scroll to position [1266, 0]
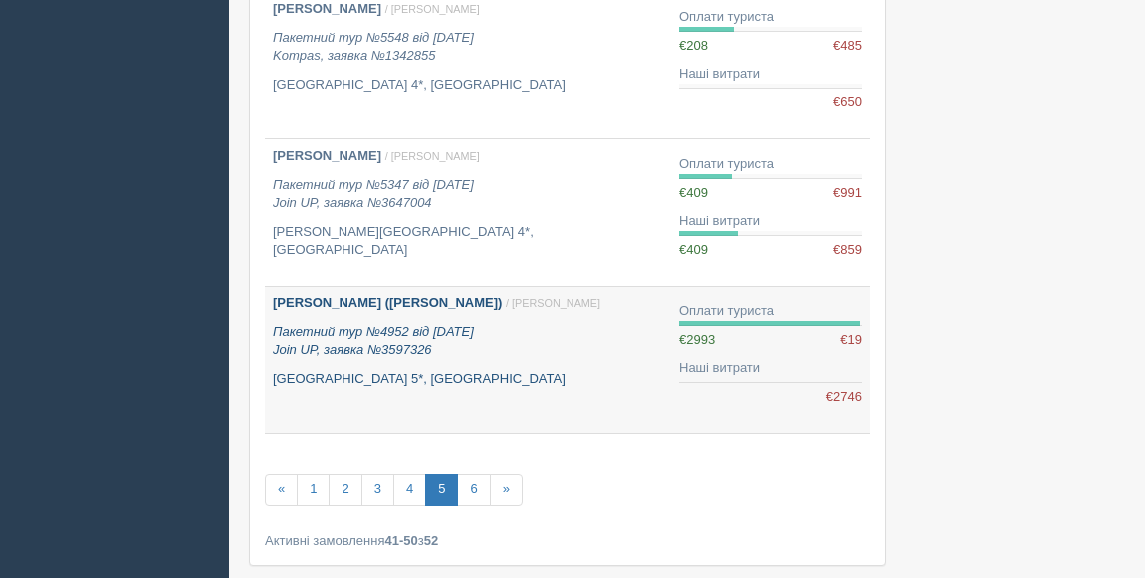
click at [361, 373] on p "[GEOGRAPHIC_DATA] 5*, [GEOGRAPHIC_DATA]" at bounding box center [468, 379] width 390 height 19
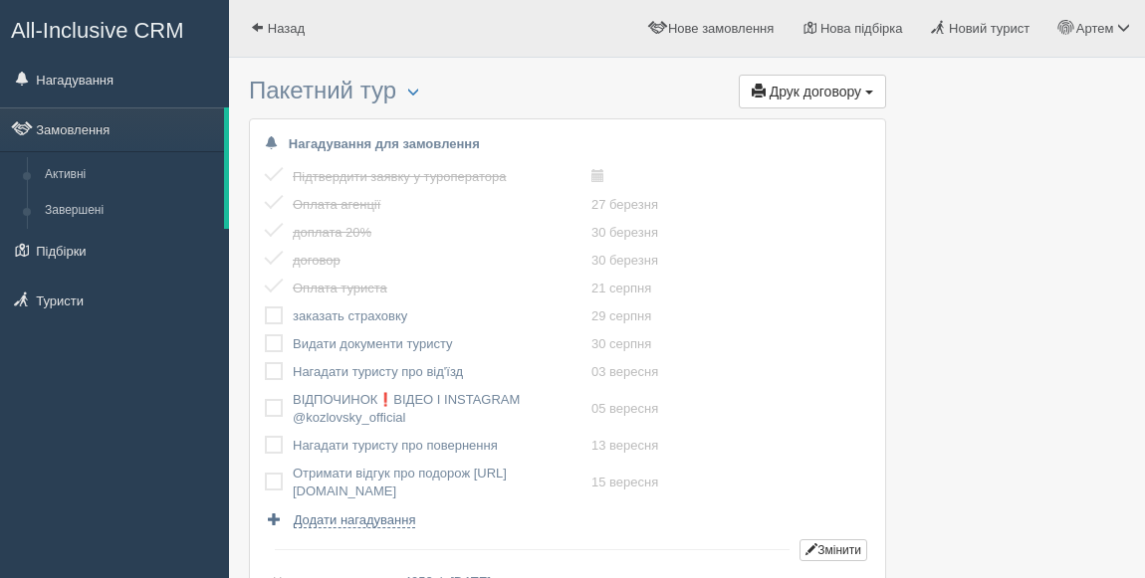
click at [265, 307] on label at bounding box center [265, 307] width 0 height 0
click at [0, 0] on input "checkbox" at bounding box center [0, 0] width 0 height 0
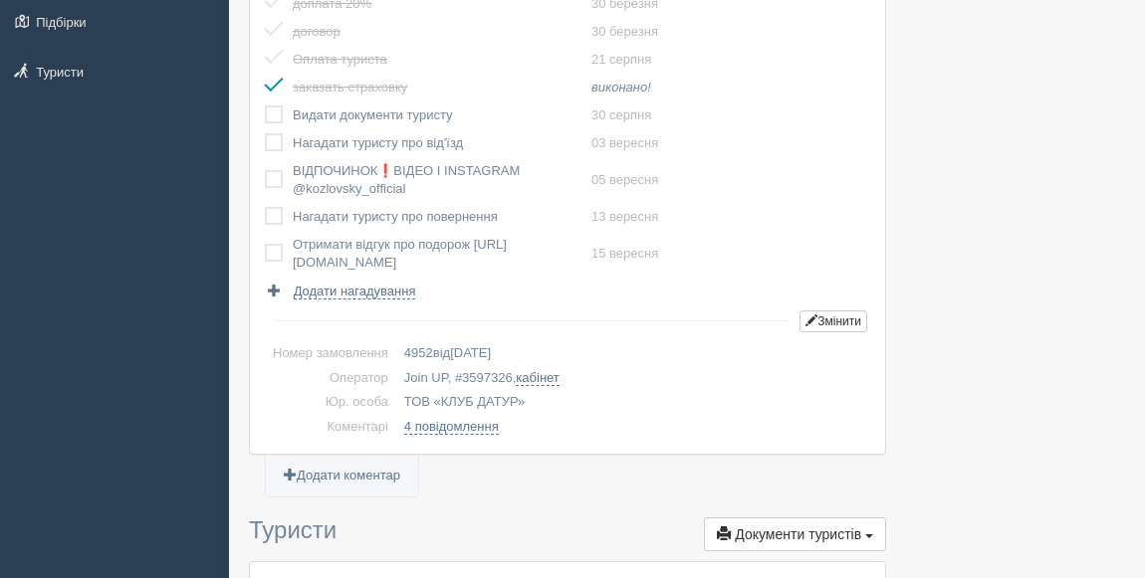
scroll to position [271, 0]
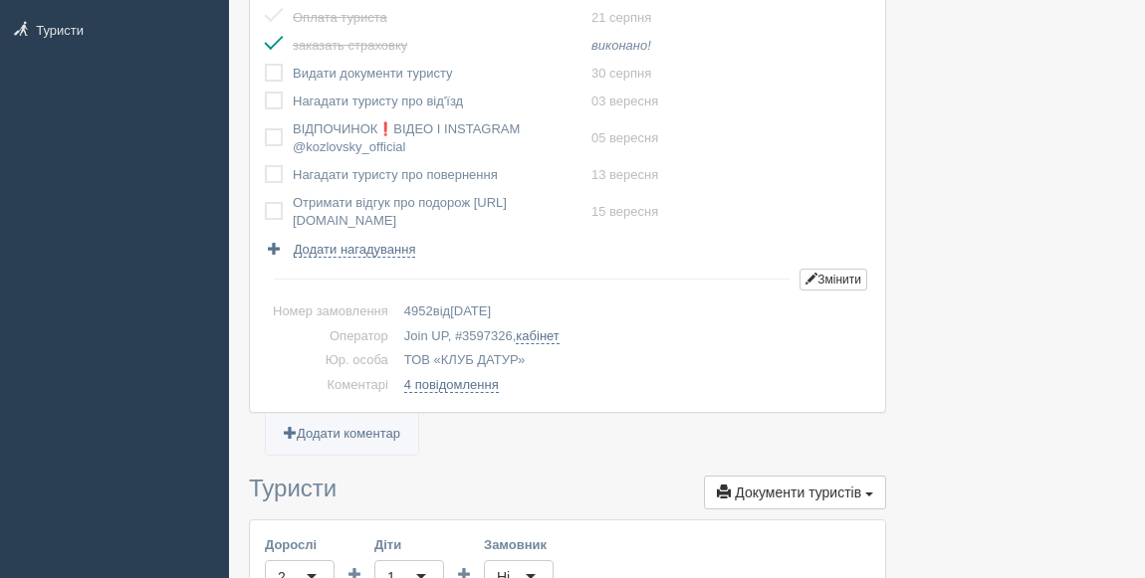
drag, startPoint x: 457, startPoint y: 334, endPoint x: 502, endPoint y: 336, distance: 44.8
click at [502, 336] on td "Join UP, # 3597326 , кабінет" at bounding box center [633, 336] width 474 height 25
drag, startPoint x: 406, startPoint y: 335, endPoint x: 511, endPoint y: 332, distance: 104.5
click at [511, 332] on td "Join UP, # 3597326 , кабінет" at bounding box center [633, 336] width 474 height 25
copy td "Join UP, # 3597326"
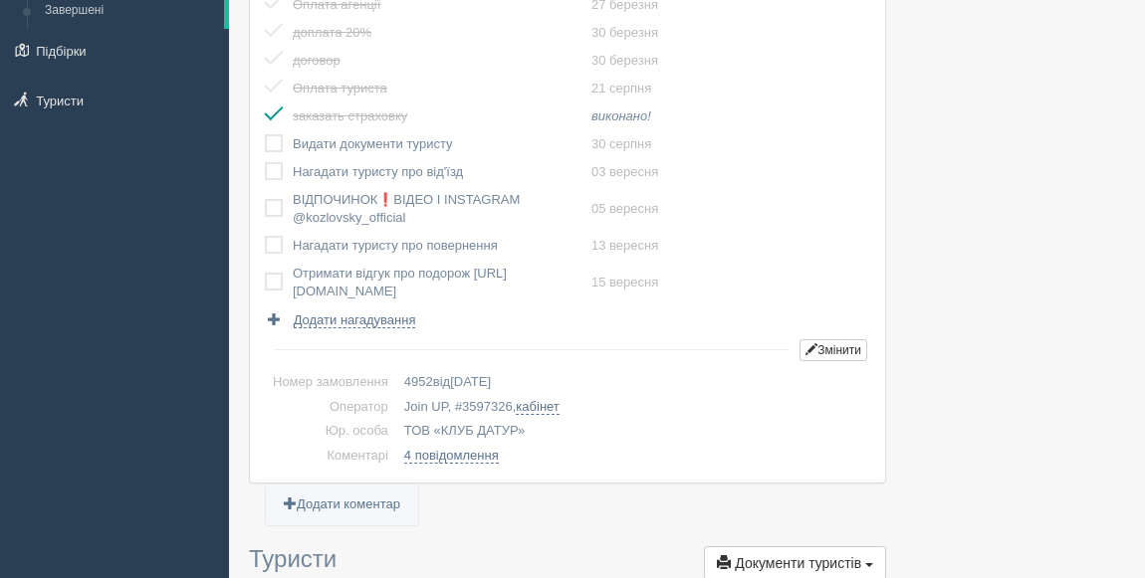
scroll to position [90, 0]
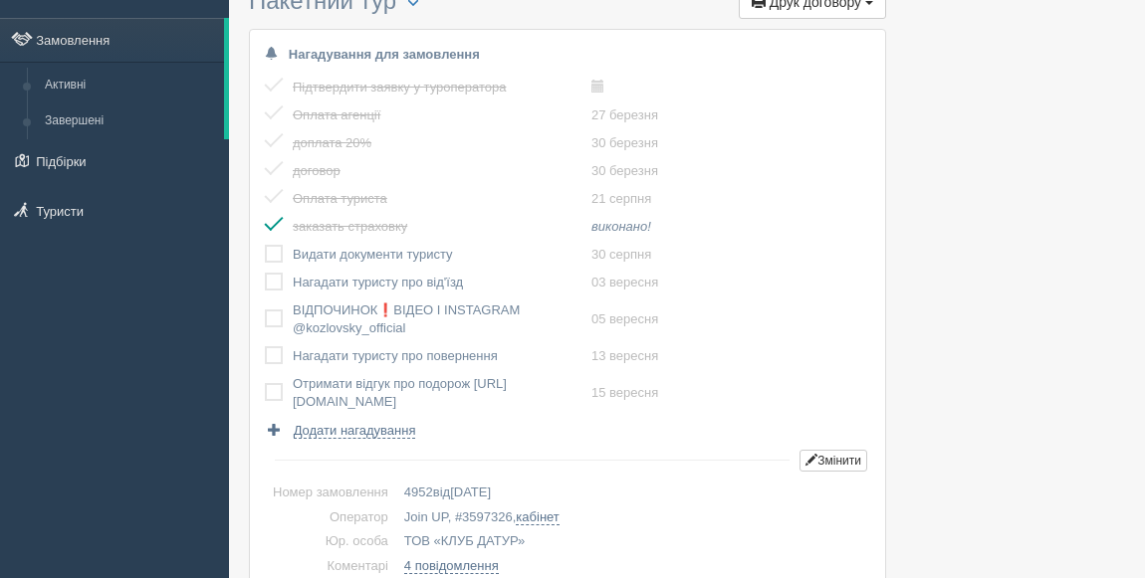
click at [265, 310] on label at bounding box center [265, 310] width 0 height 0
click at [0, 0] on input "checkbox" at bounding box center [0, 0] width 0 height 0
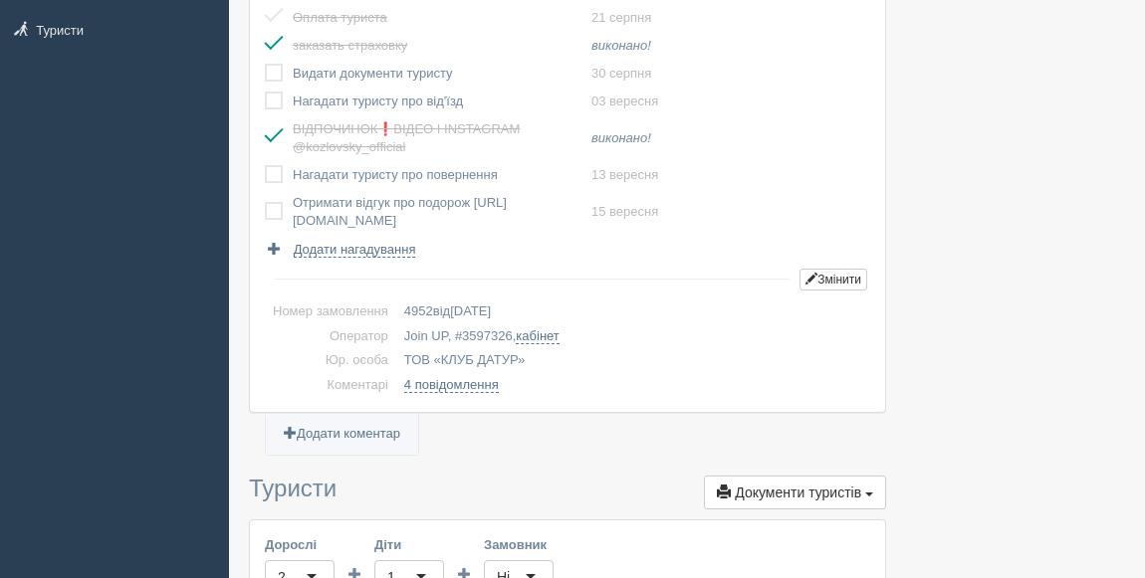
scroll to position [0, 0]
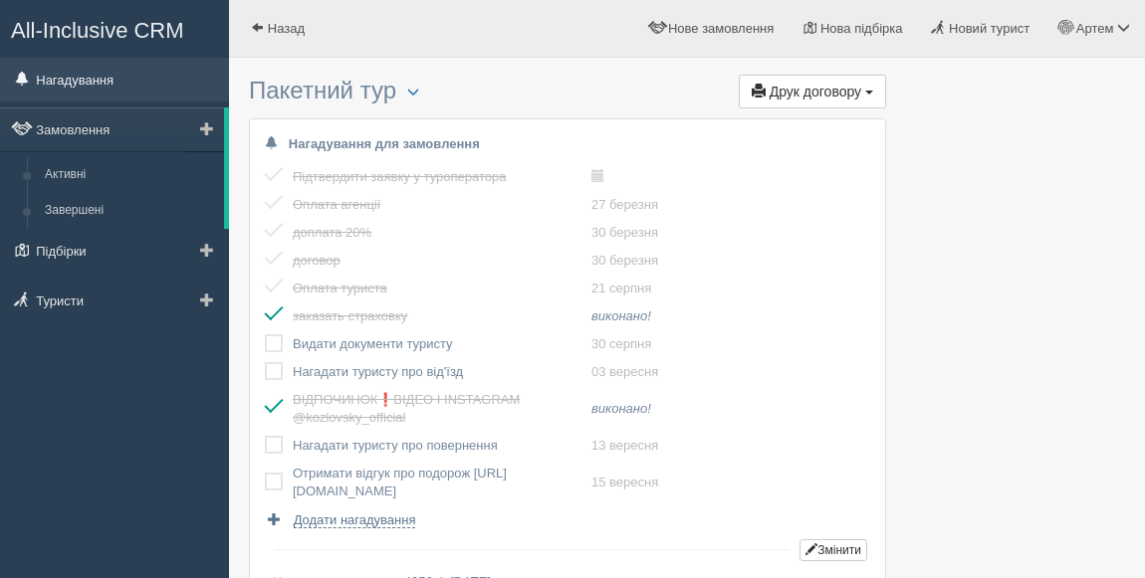
click at [80, 78] on link "Нагадування" at bounding box center [114, 80] width 229 height 44
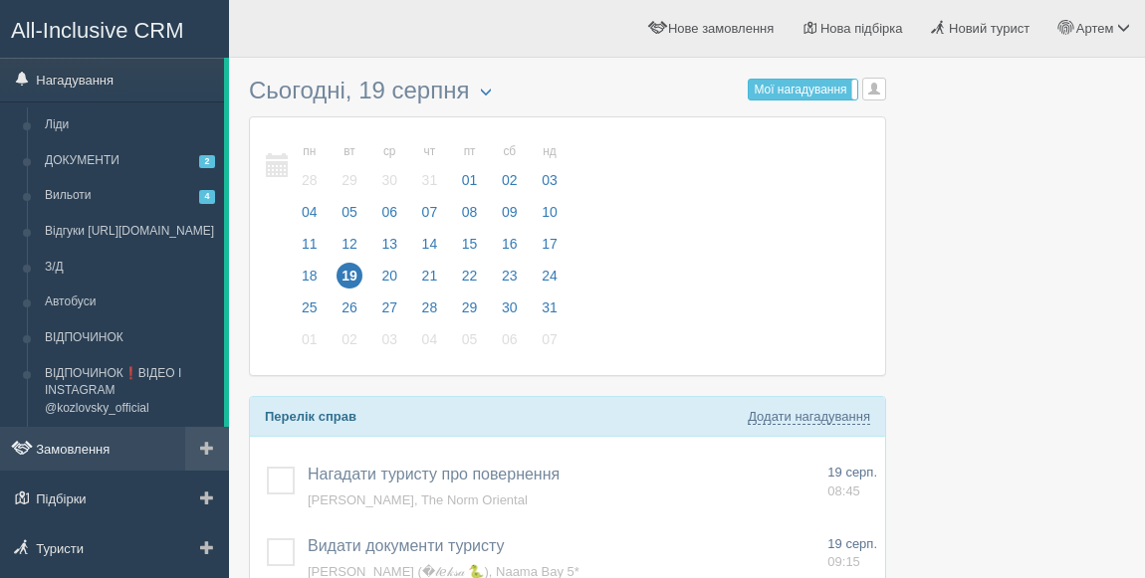
click at [68, 448] on link "Замовлення" at bounding box center [114, 449] width 229 height 44
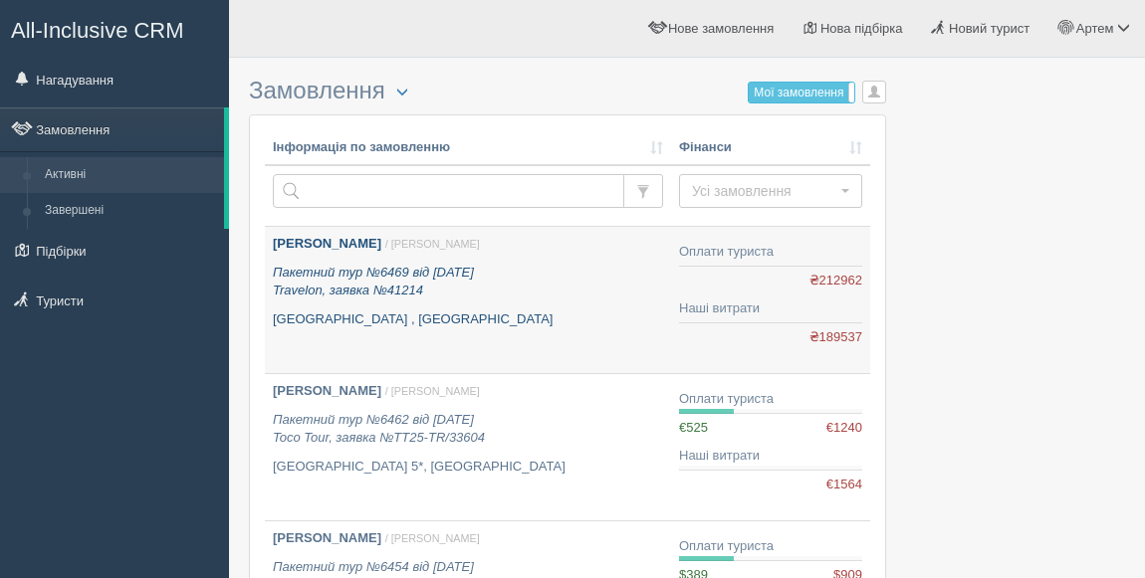
click at [348, 241] on b "[PERSON_NAME]" at bounding box center [327, 243] width 108 height 15
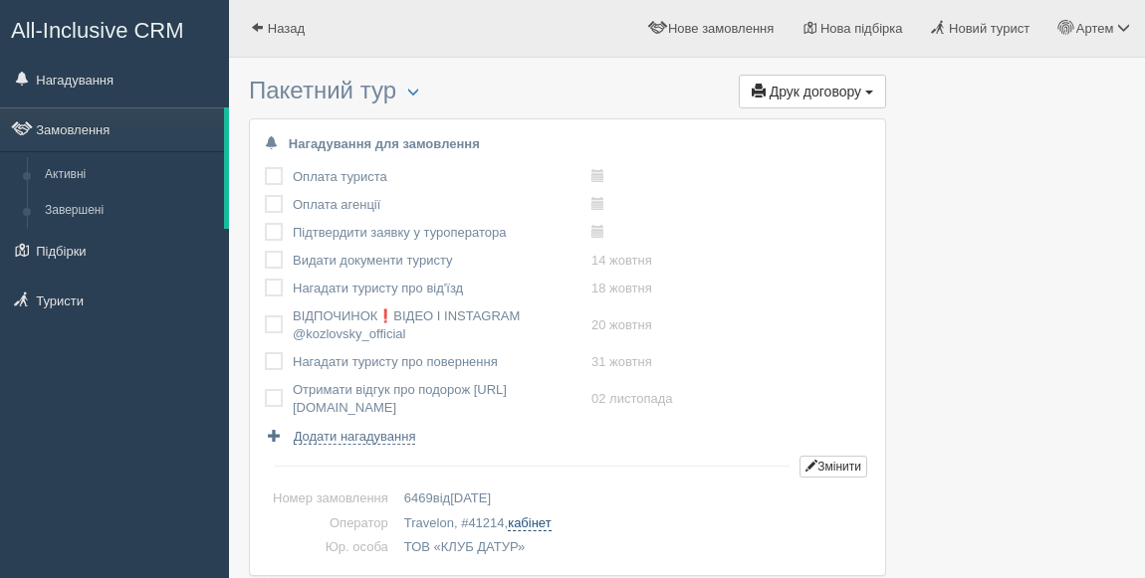
click at [539, 526] on link "кабінет" at bounding box center [529, 524] width 43 height 16
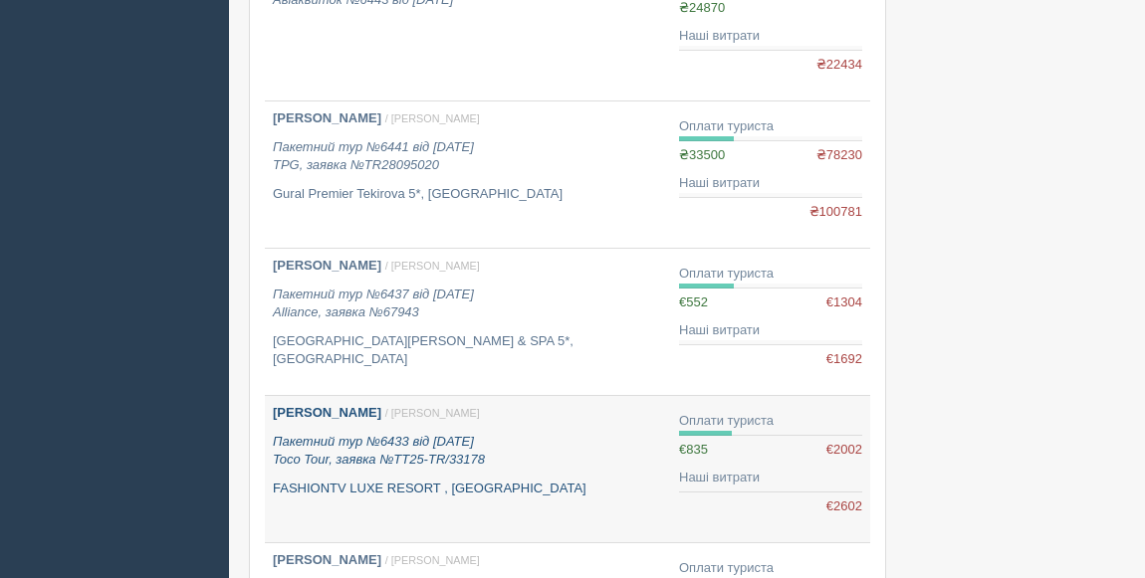
scroll to position [905, 0]
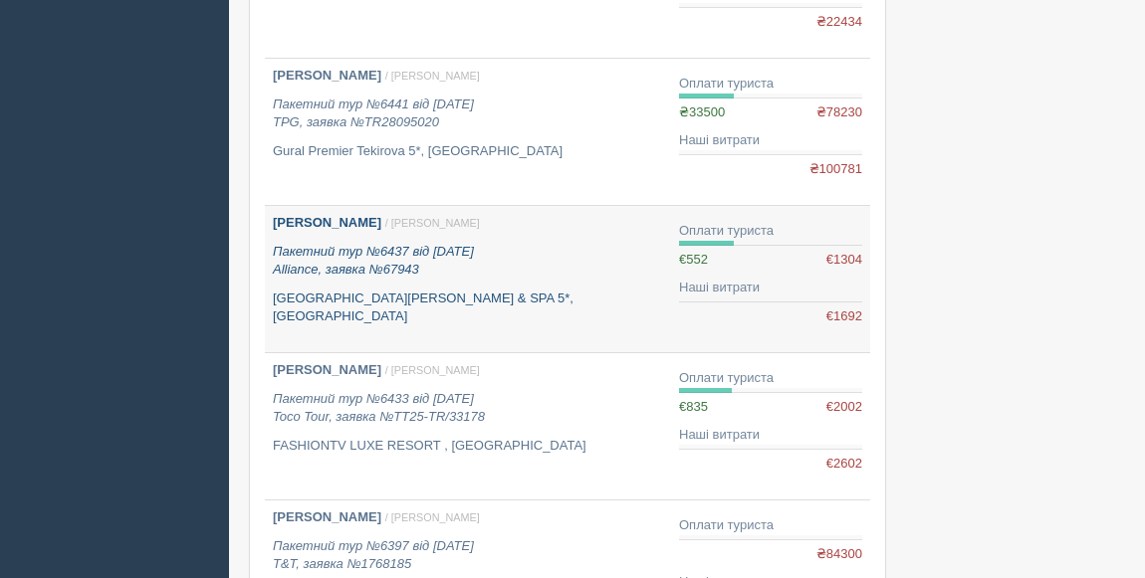
click at [322, 273] on icon "Пакетний тур №6437 від [DATE] Alliance, заявка №67943" at bounding box center [373, 261] width 201 height 34
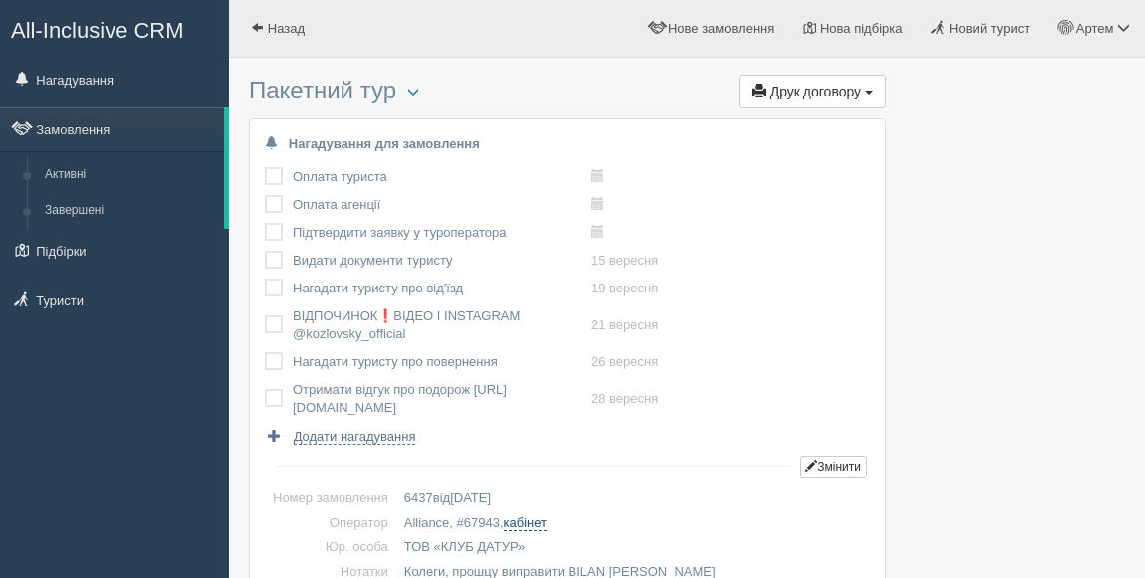
click at [542, 524] on link "кабінет" at bounding box center [525, 524] width 43 height 16
click at [89, 119] on link "Замовлення" at bounding box center [112, 129] width 224 height 44
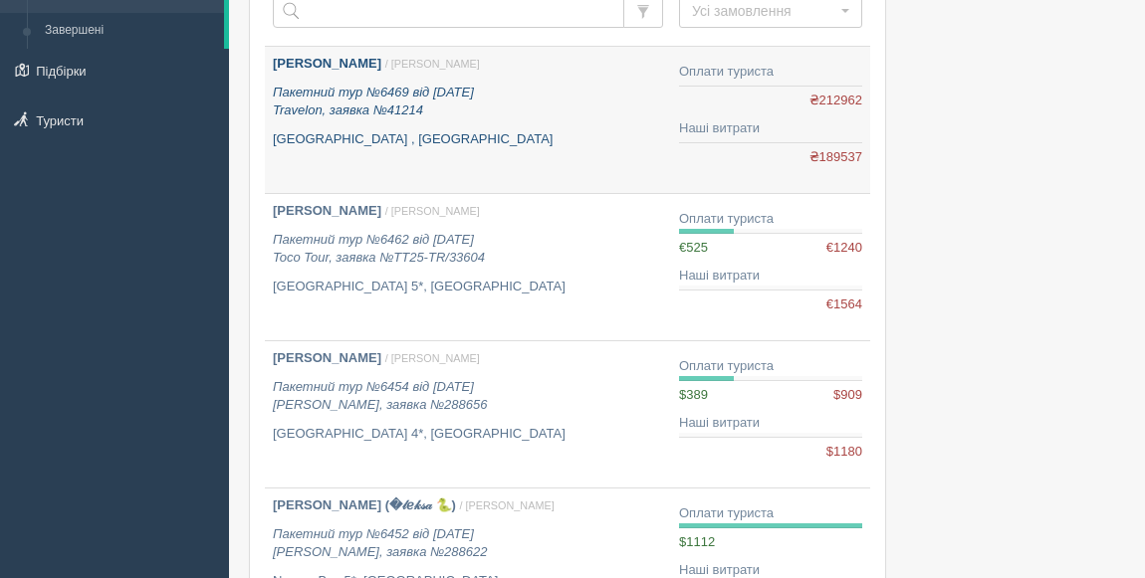
scroll to position [542, 0]
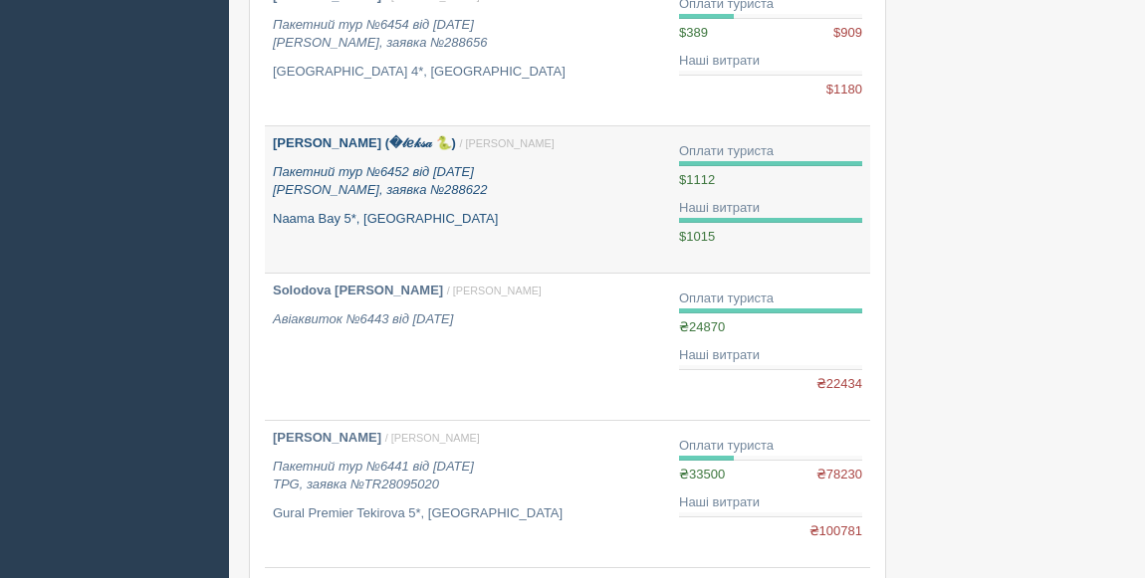
click at [358, 139] on b "[PERSON_NAME] (�𝓁ℯ𝓀𝓈𝒶 🐍)" at bounding box center [364, 142] width 183 height 15
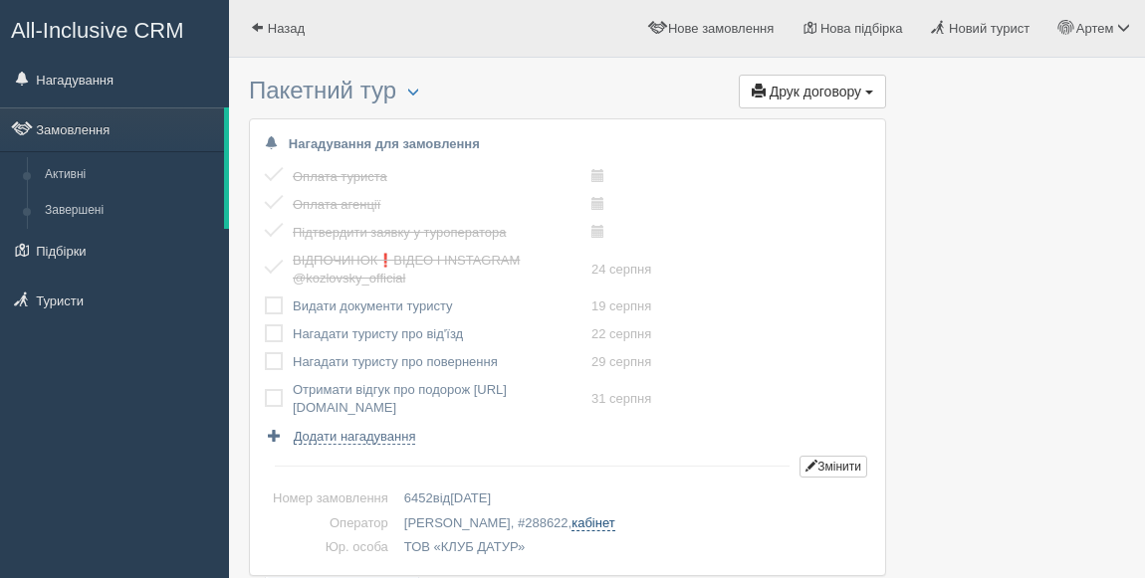
click at [571, 527] on link "кабінет" at bounding box center [592, 524] width 43 height 16
click at [265, 297] on label at bounding box center [265, 297] width 0 height 0
click at [0, 0] on input "checkbox" at bounding box center [0, 0] width 0 height 0
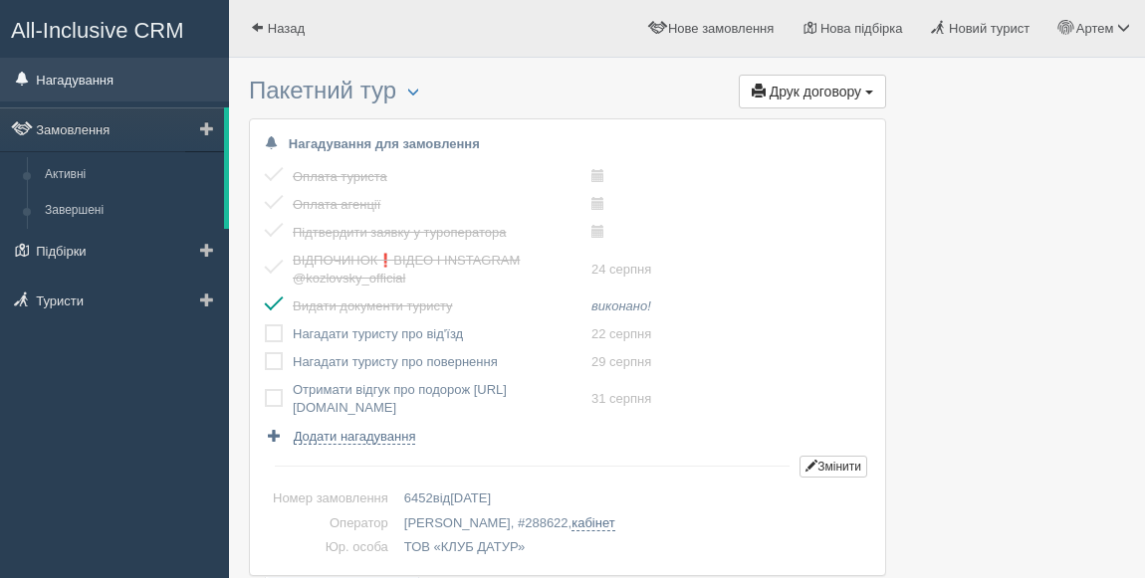
click at [68, 79] on link "Нагадування" at bounding box center [114, 80] width 229 height 44
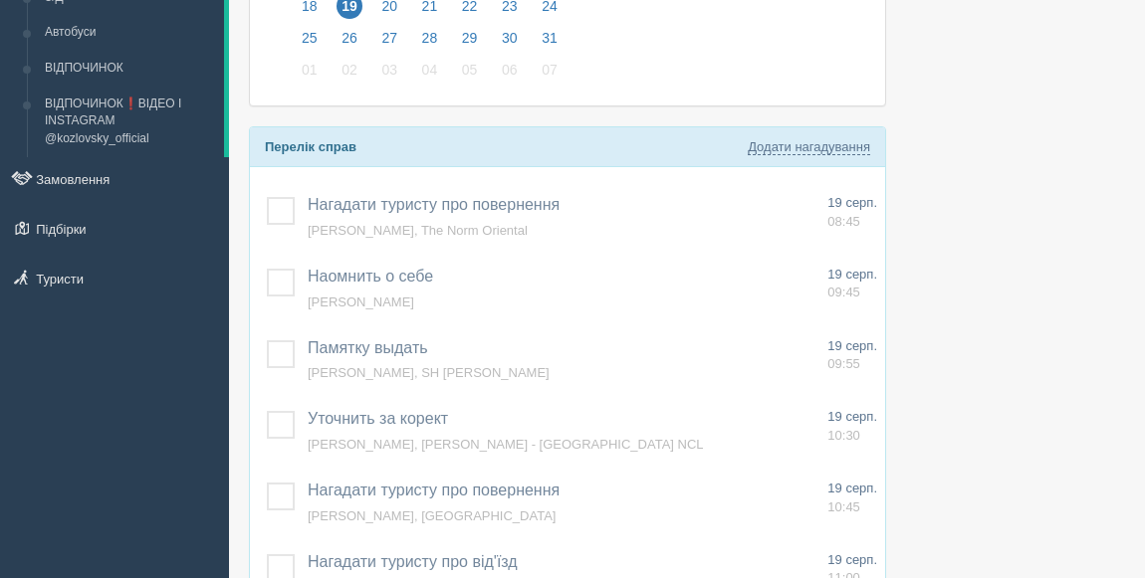
scroll to position [271, 0]
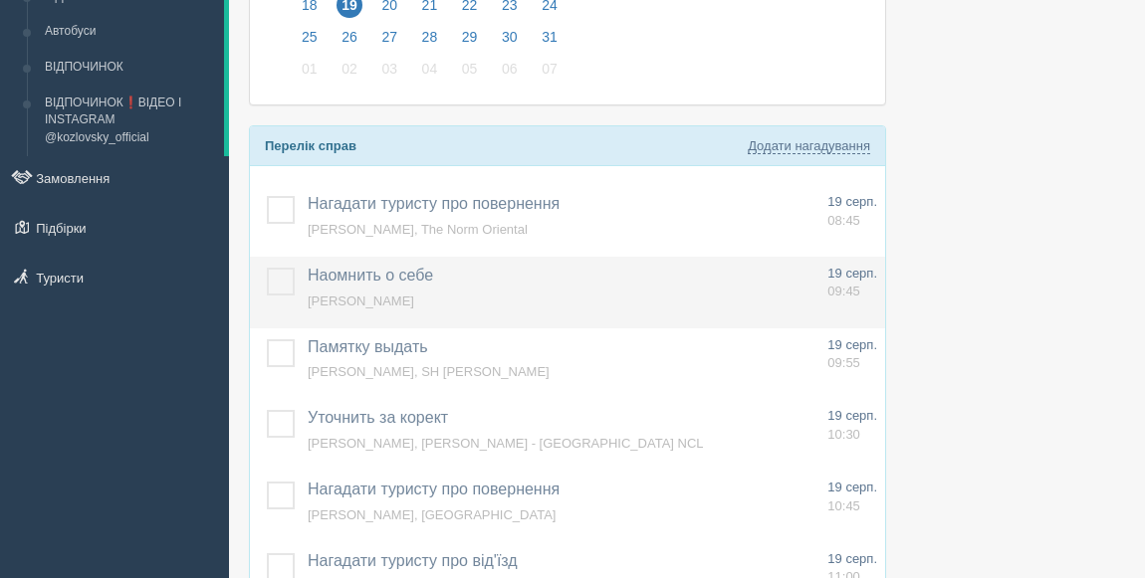
click at [347, 267] on span "Наомнить о себе" at bounding box center [370, 275] width 125 height 17
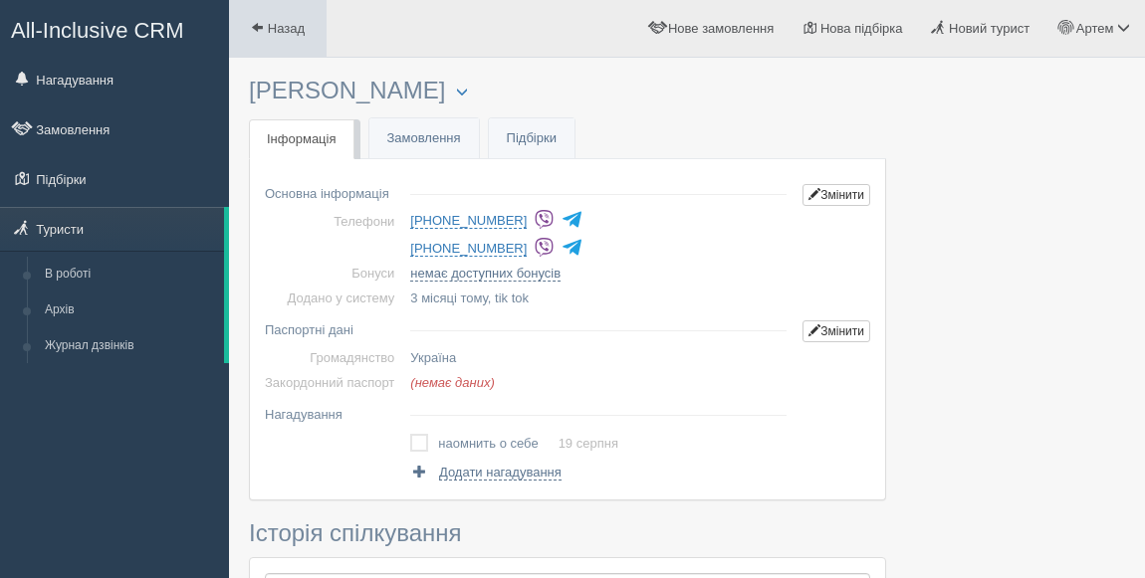
click at [286, 24] on span "Назад" at bounding box center [286, 28] width 37 height 15
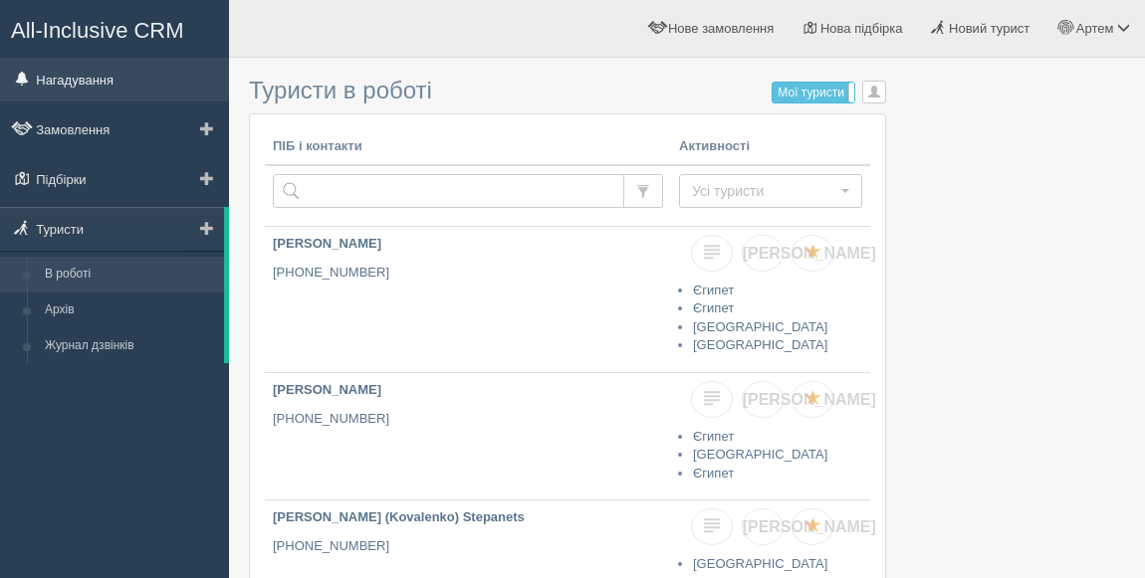
click at [77, 81] on link "Нагадування" at bounding box center [114, 80] width 229 height 44
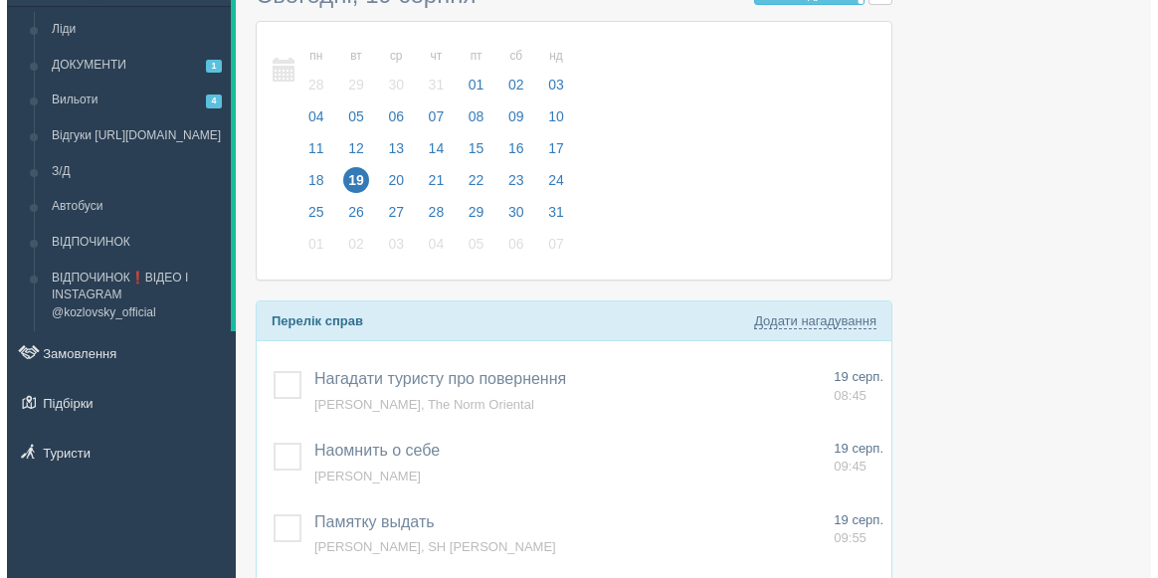
scroll to position [271, 0]
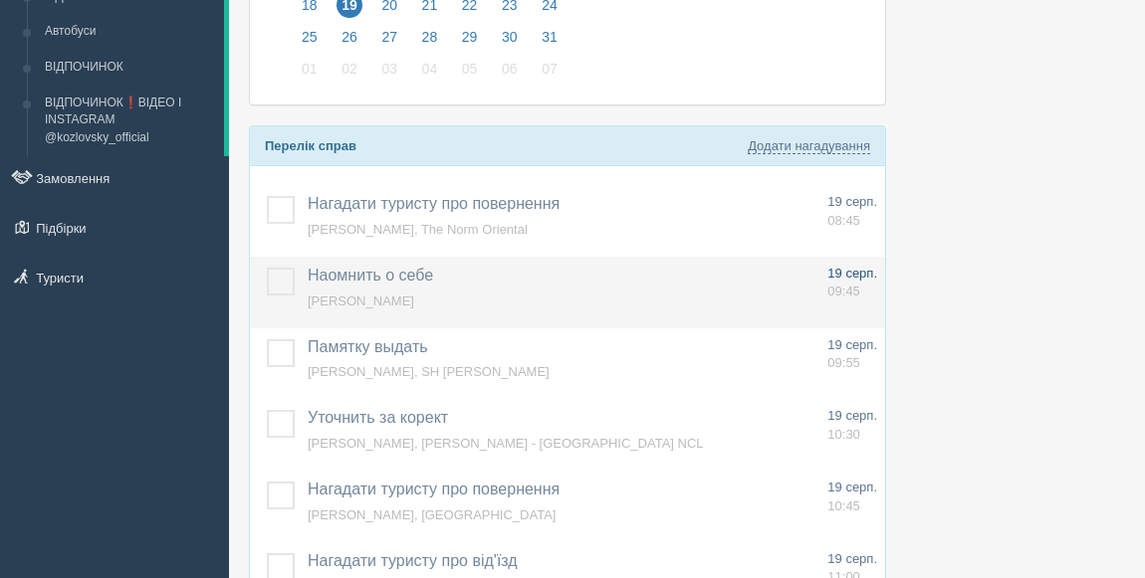
click at [846, 269] on span "19 серп." at bounding box center [852, 273] width 50 height 15
type input "наомнить о себе"
type textarea "[PERSON_NAME]"
select select "9"
select select "45"
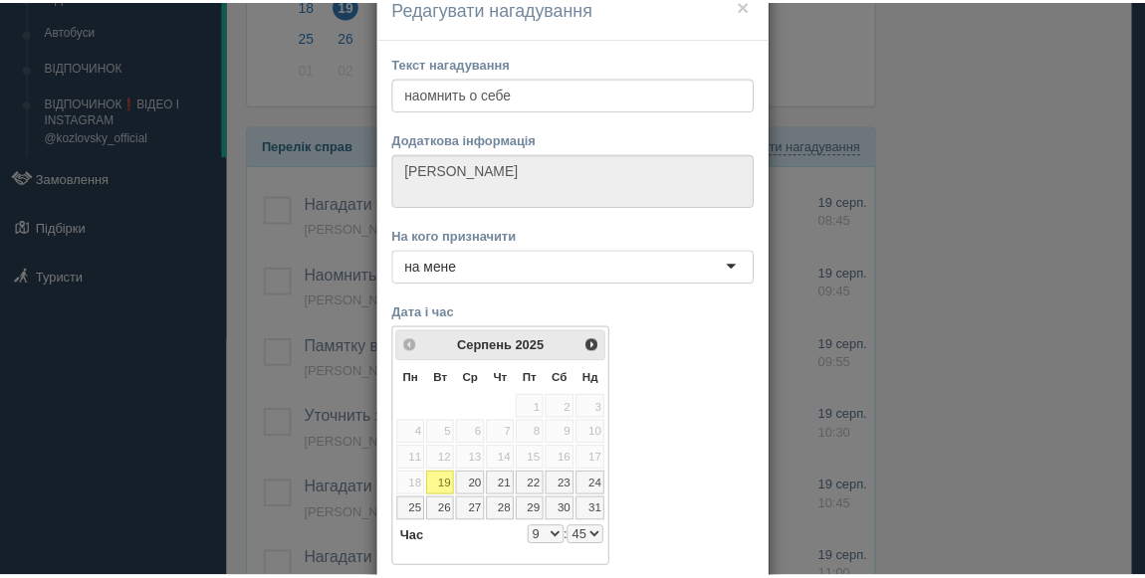
scroll to position [90, 0]
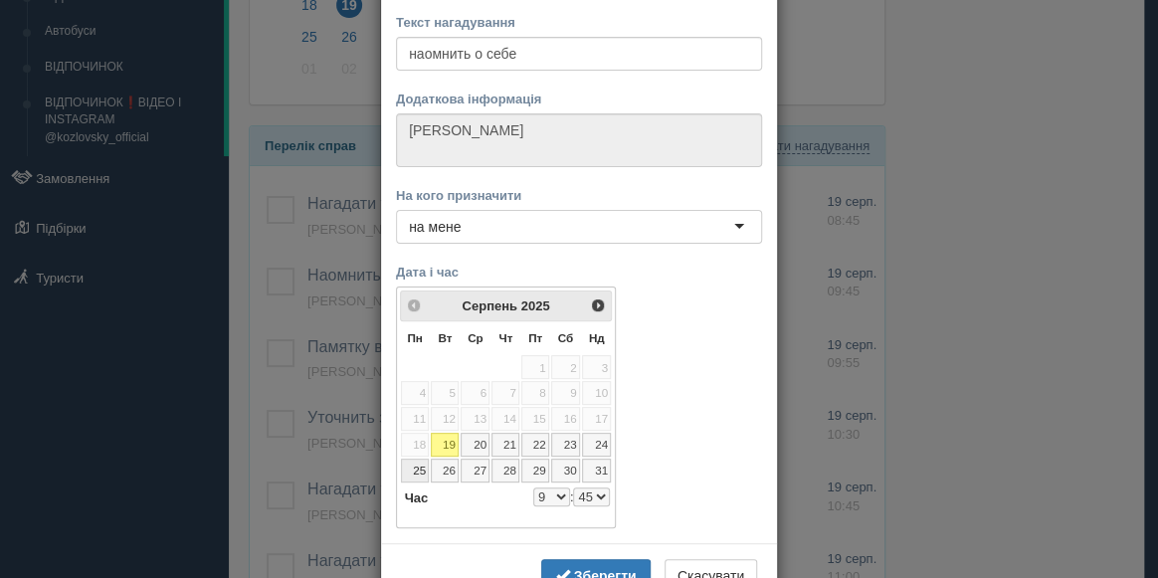
click at [412, 464] on link "25" at bounding box center [415, 471] width 29 height 24
select select "9"
select select "45"
click at [588, 559] on button "Зберегти" at bounding box center [595, 576] width 109 height 34
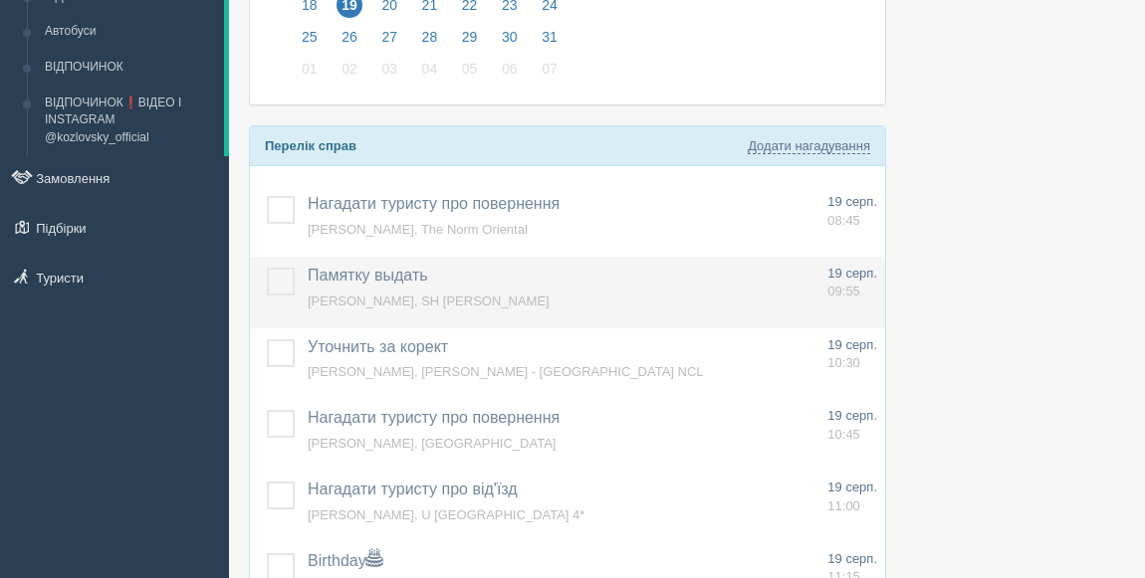
click at [389, 303] on span "Полина Савченко, SH DOLCE VITA" at bounding box center [429, 301] width 242 height 15
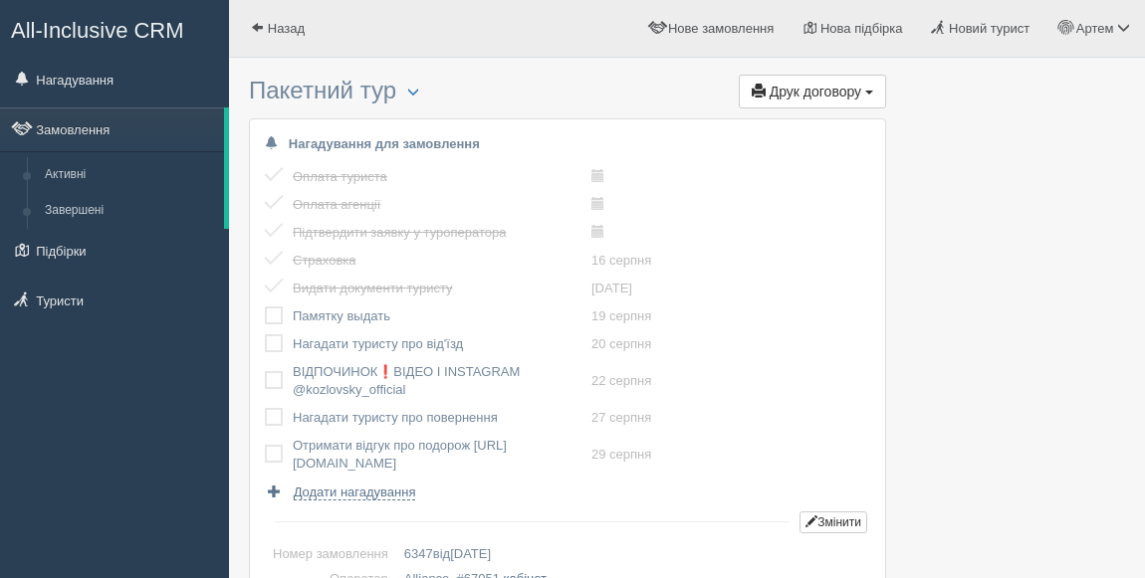
scroll to position [271, 0]
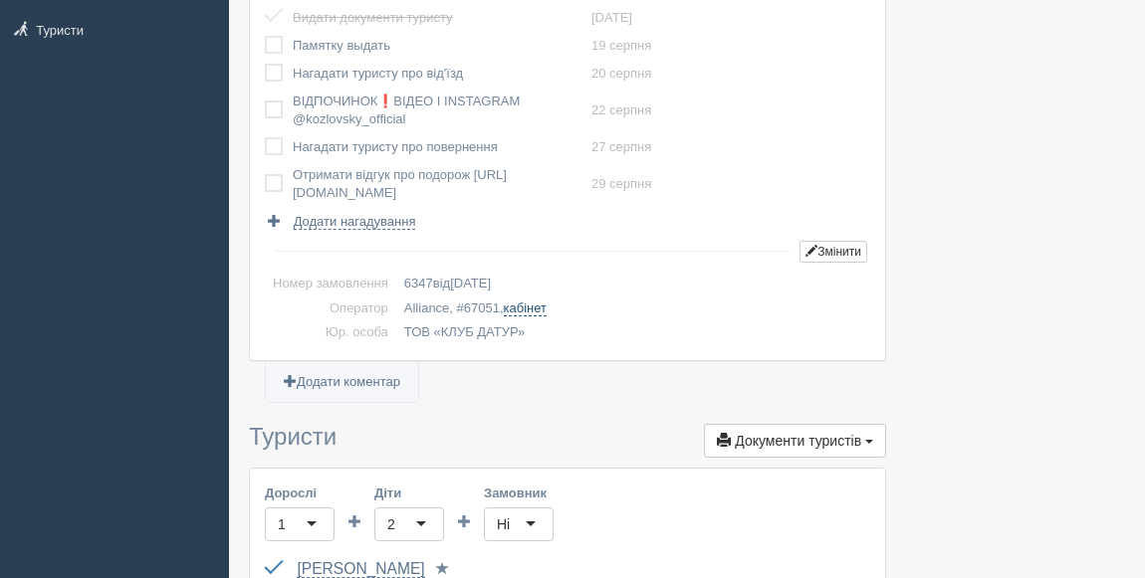
click at [534, 311] on link "кабінет" at bounding box center [525, 309] width 43 height 16
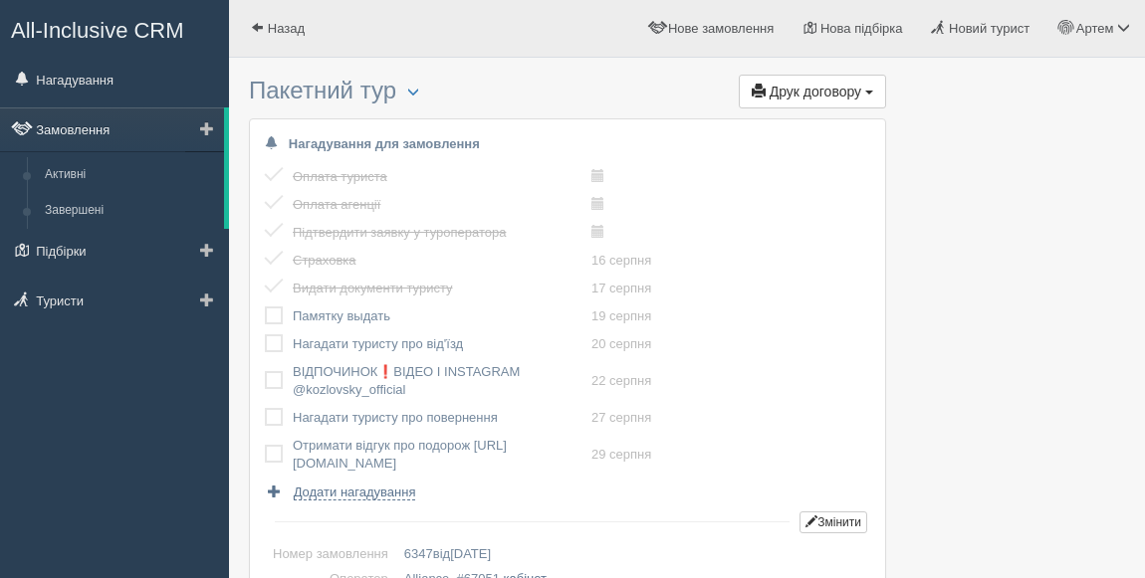
click at [80, 131] on link "Замовлення" at bounding box center [112, 129] width 224 height 44
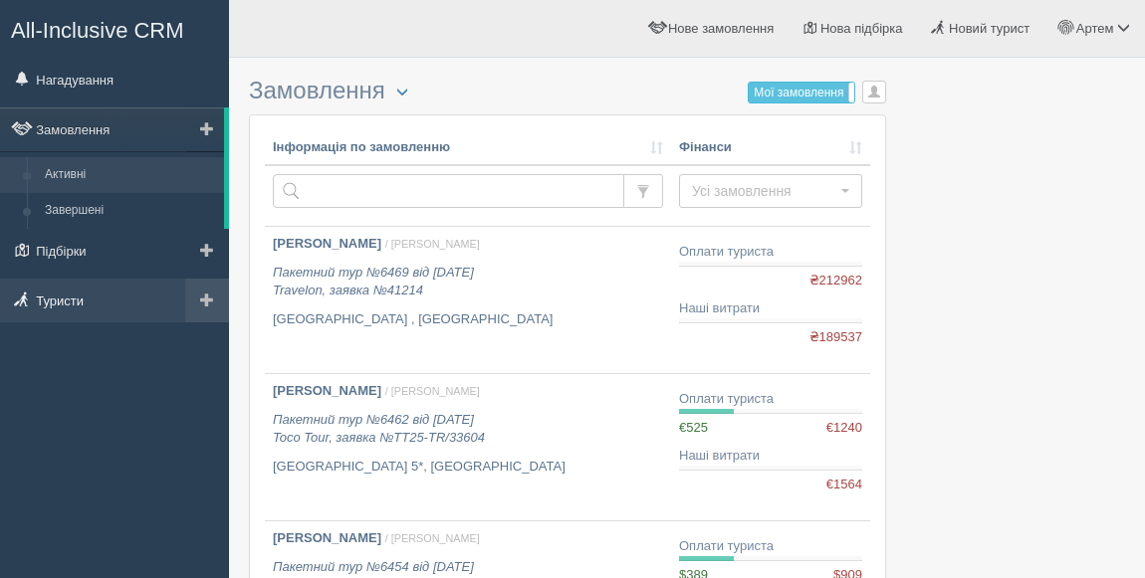
click at [53, 304] on link "Туристи" at bounding box center [114, 301] width 229 height 44
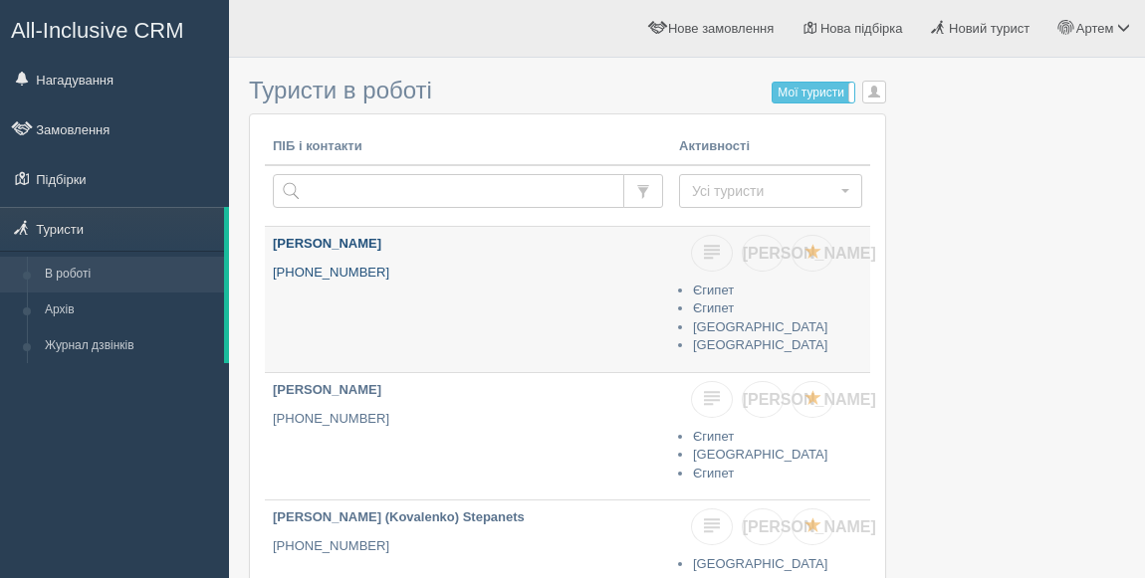
click at [381, 242] on b "[PERSON_NAME]" at bounding box center [327, 243] width 108 height 15
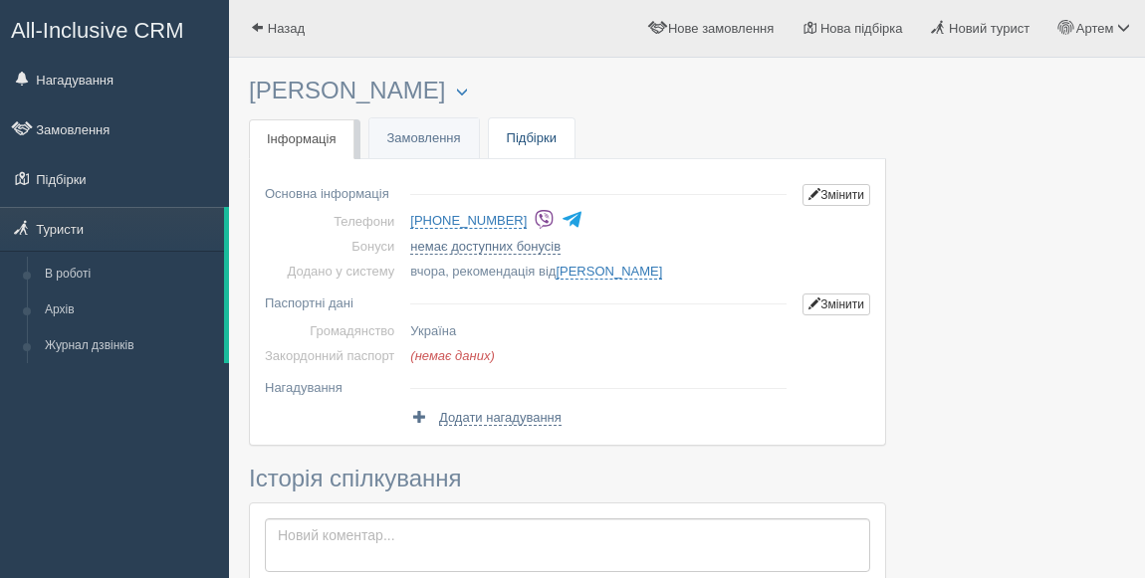
click at [512, 144] on link "Підбірки" at bounding box center [532, 138] width 86 height 41
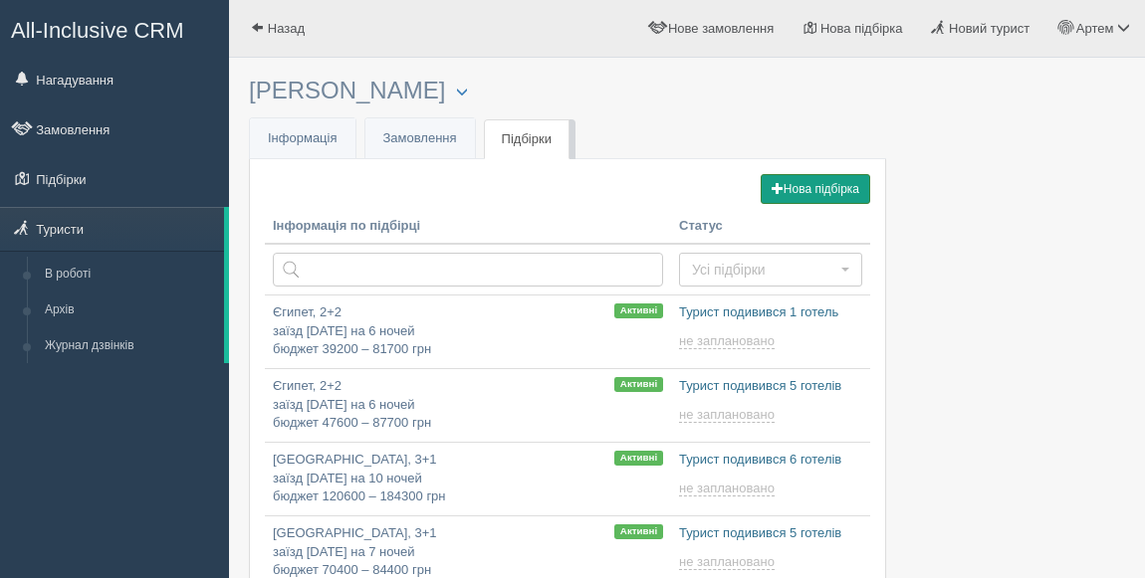
click at [815, 183] on button "Нова підбірка" at bounding box center [814, 189] width 109 height 30
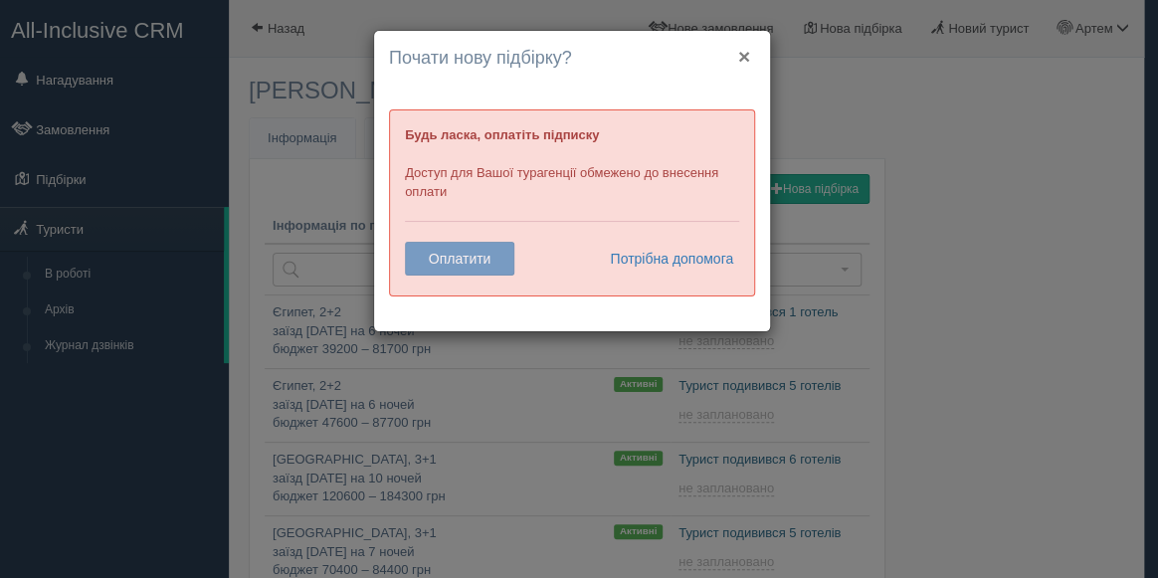
click at [746, 61] on button "×" at bounding box center [744, 56] width 12 height 21
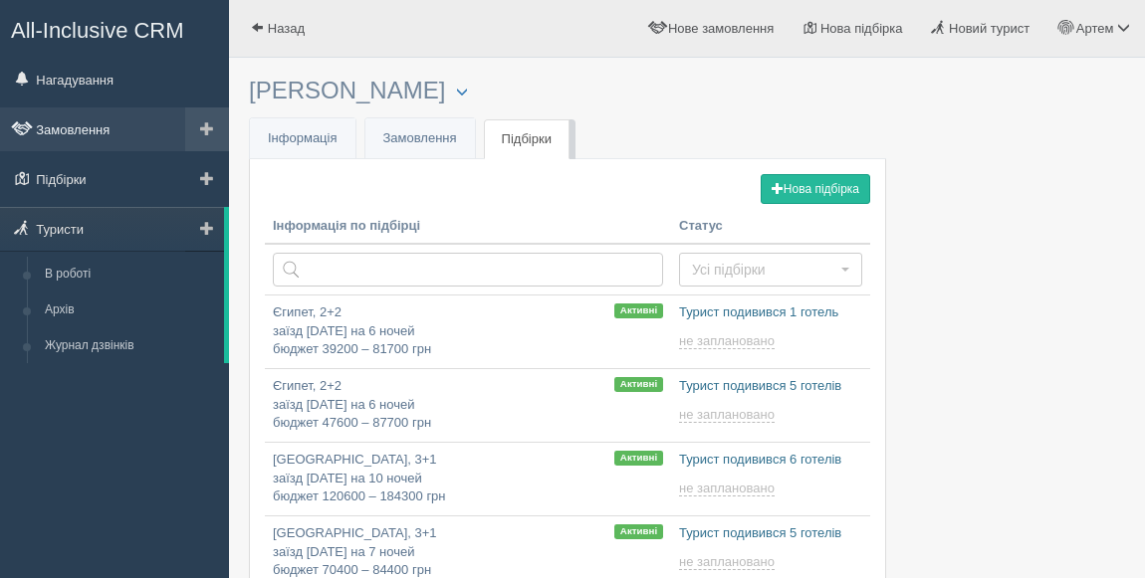
click at [67, 128] on link "Замовлення" at bounding box center [114, 129] width 229 height 44
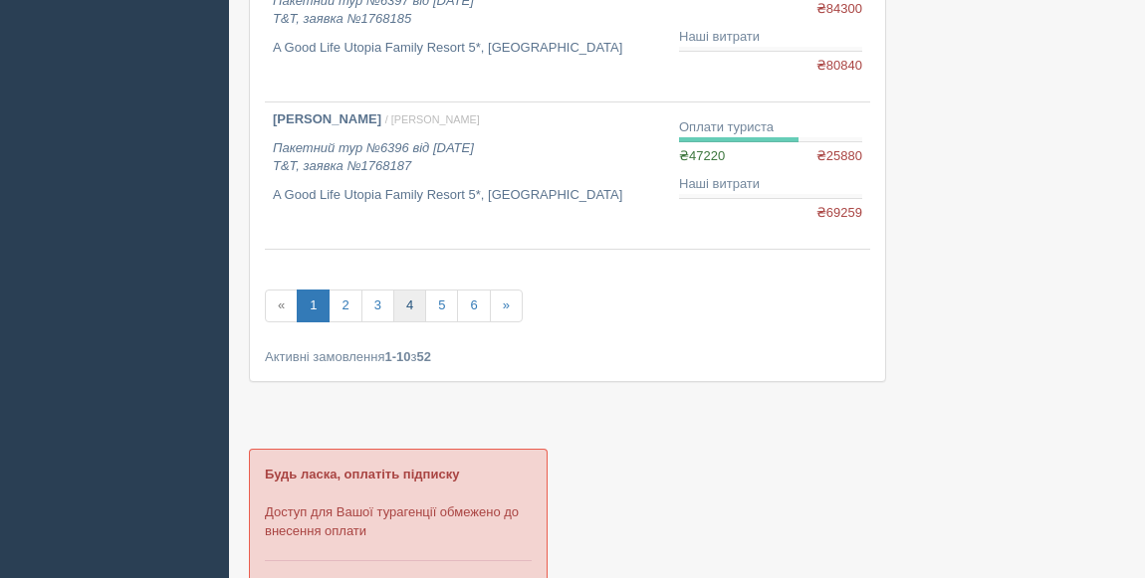
scroll to position [1447, 0]
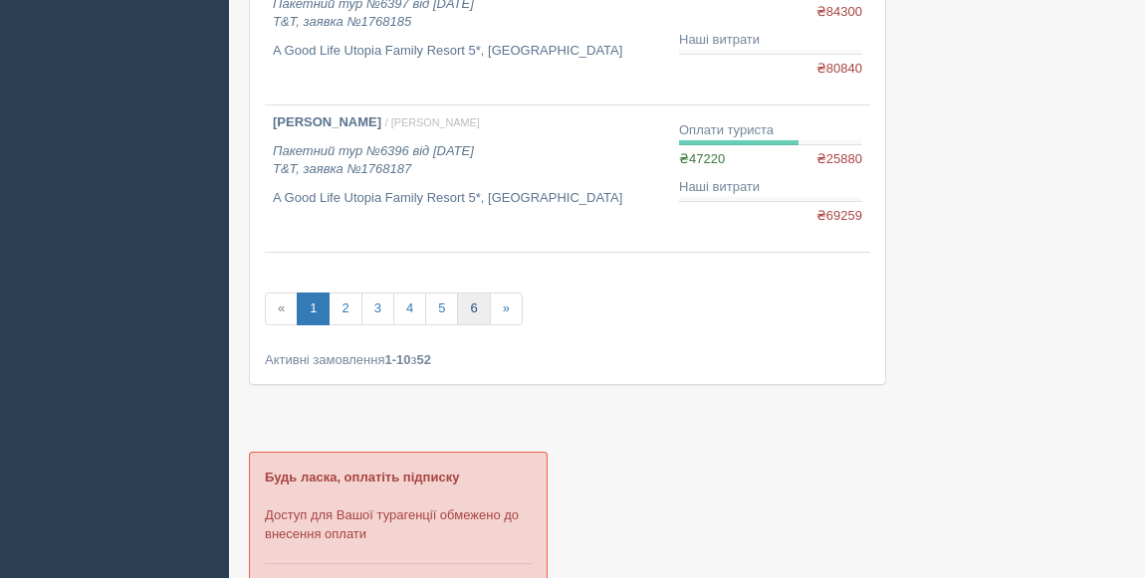
click at [469, 313] on link "6" at bounding box center [473, 309] width 33 height 33
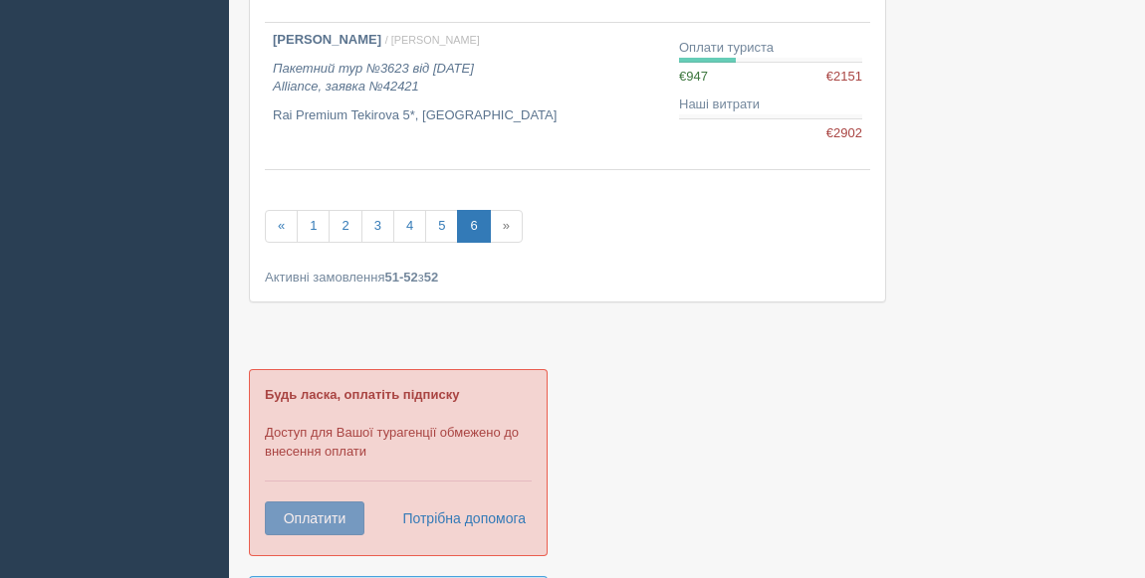
scroll to position [361, 0]
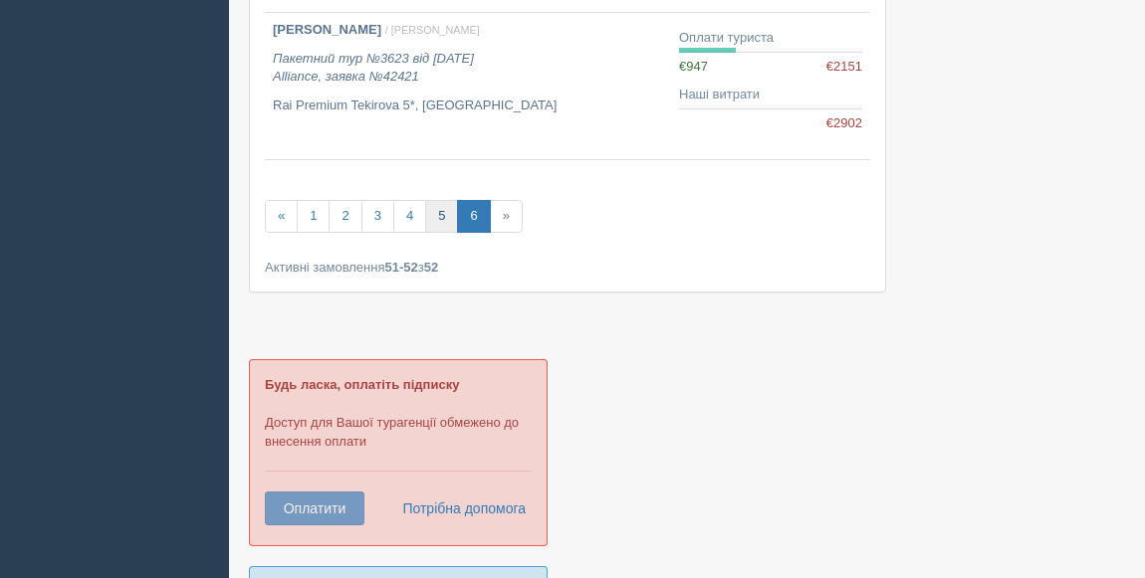
click at [440, 219] on link "5" at bounding box center [441, 216] width 33 height 33
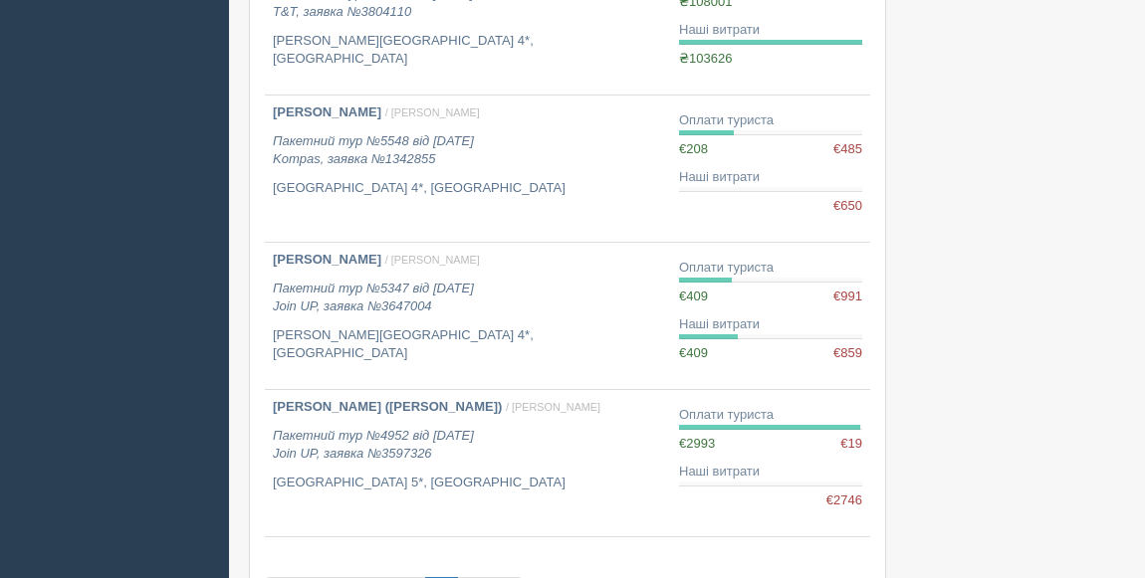
scroll to position [995, 0]
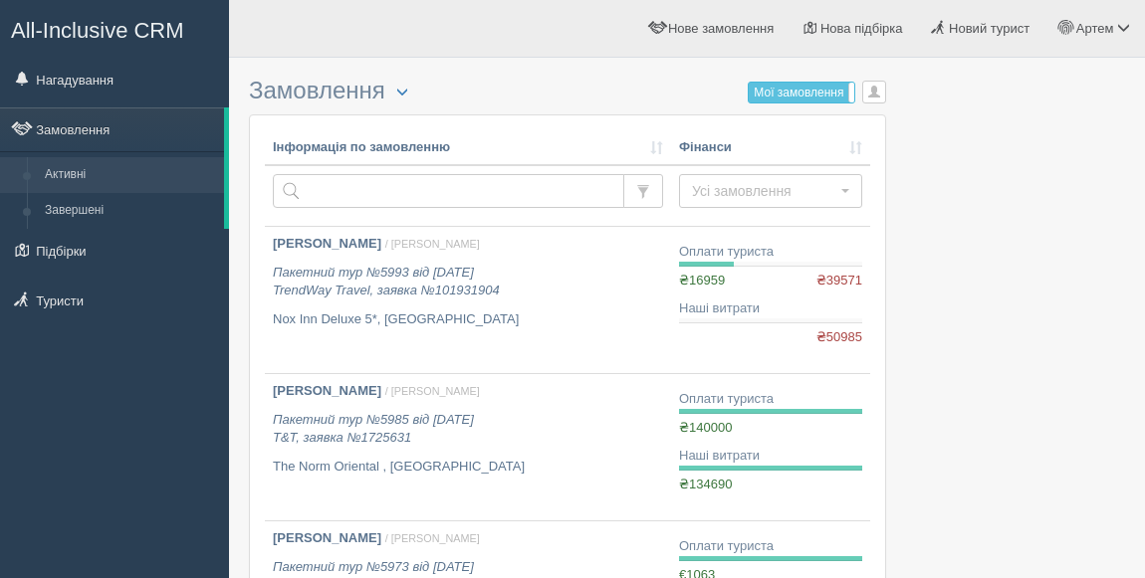
scroll to position [995, 0]
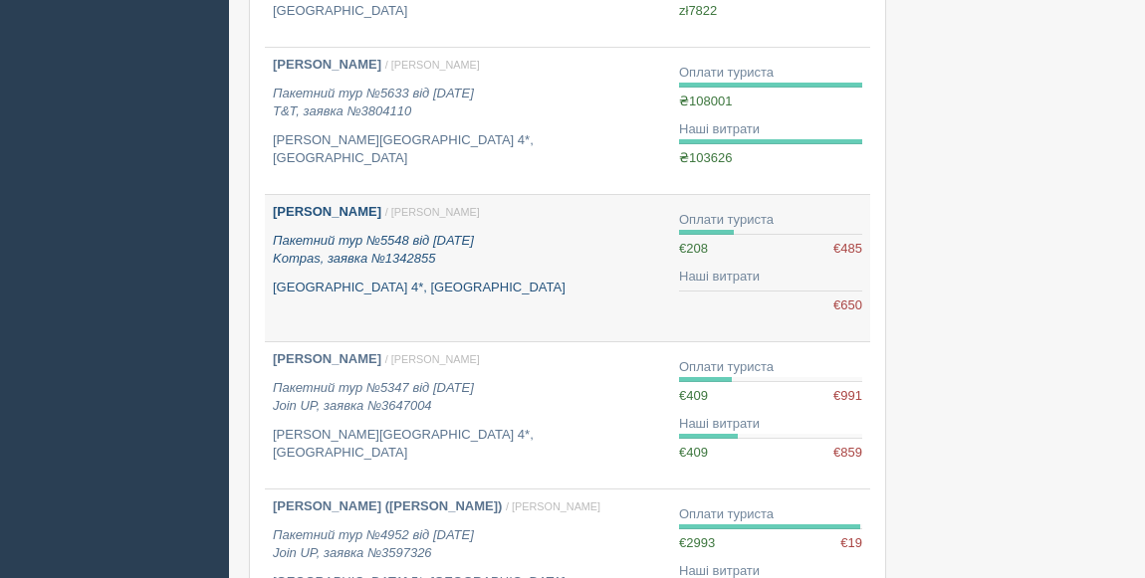
scroll to position [905, 0]
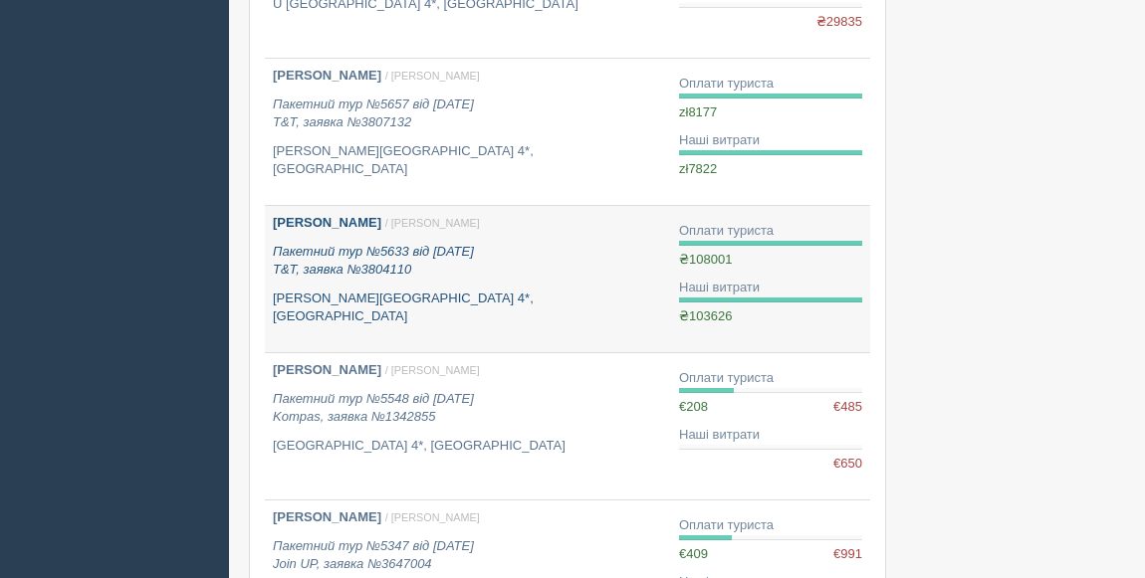
click at [343, 215] on b "[PERSON_NAME]" at bounding box center [327, 222] width 108 height 15
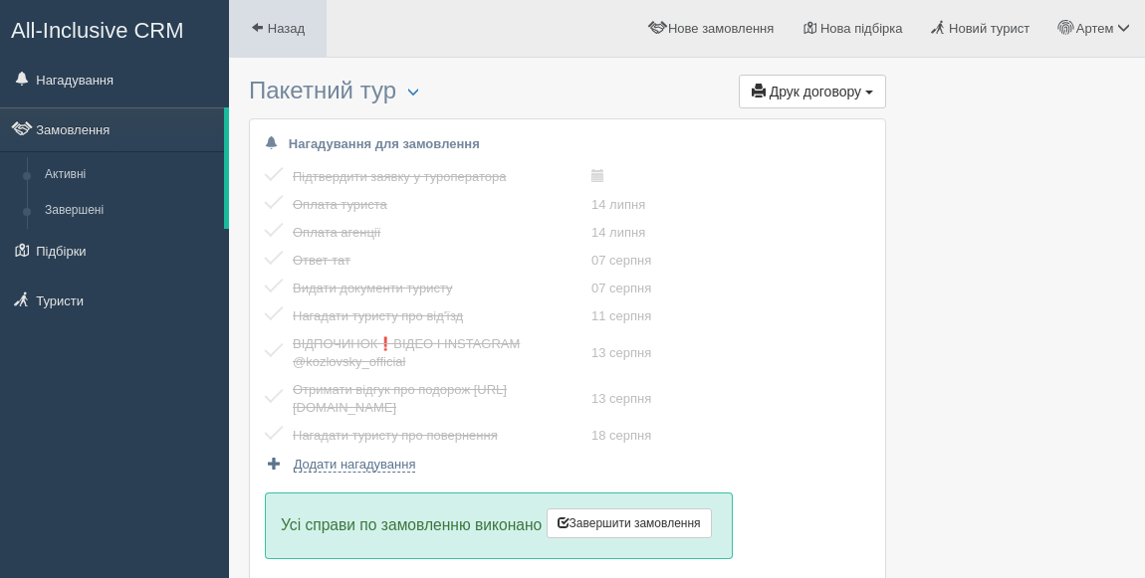
click at [288, 29] on span "Назад" at bounding box center [286, 28] width 37 height 15
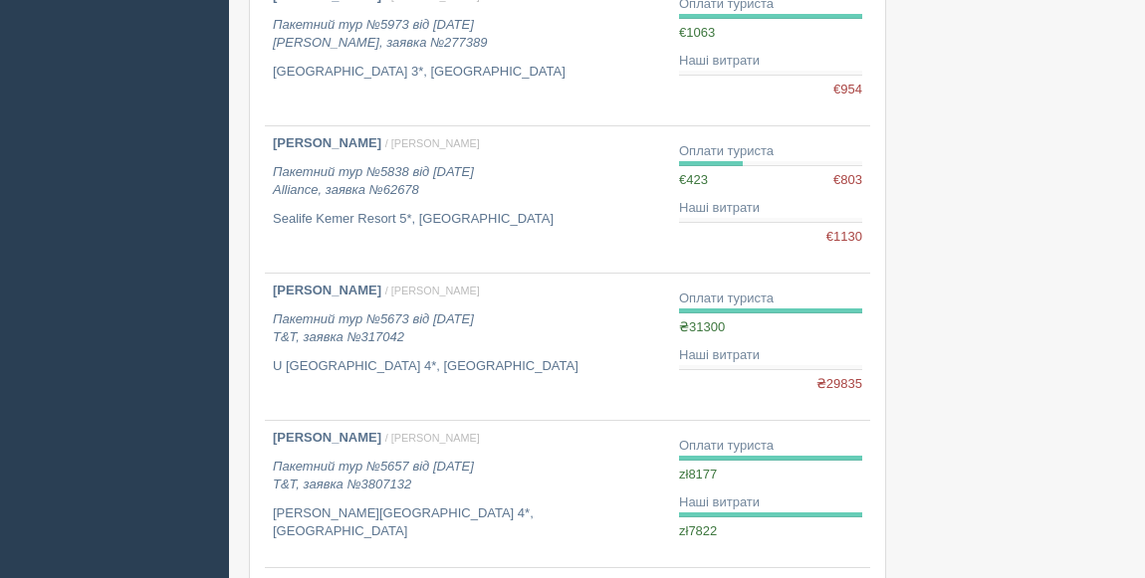
scroll to position [90, 0]
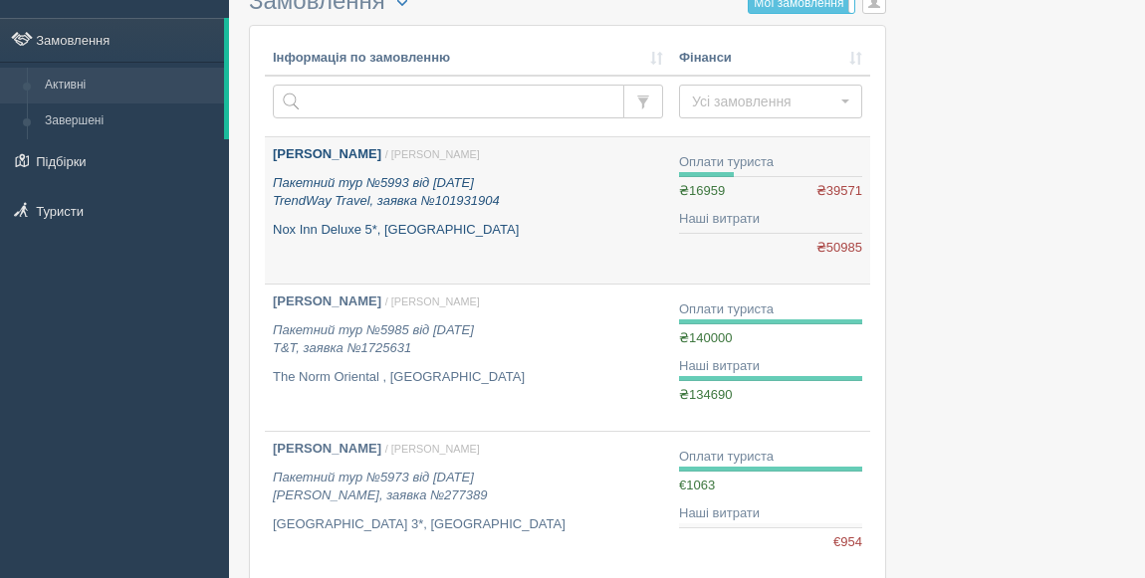
click at [341, 158] on b "Шваб Ольга" at bounding box center [327, 153] width 108 height 15
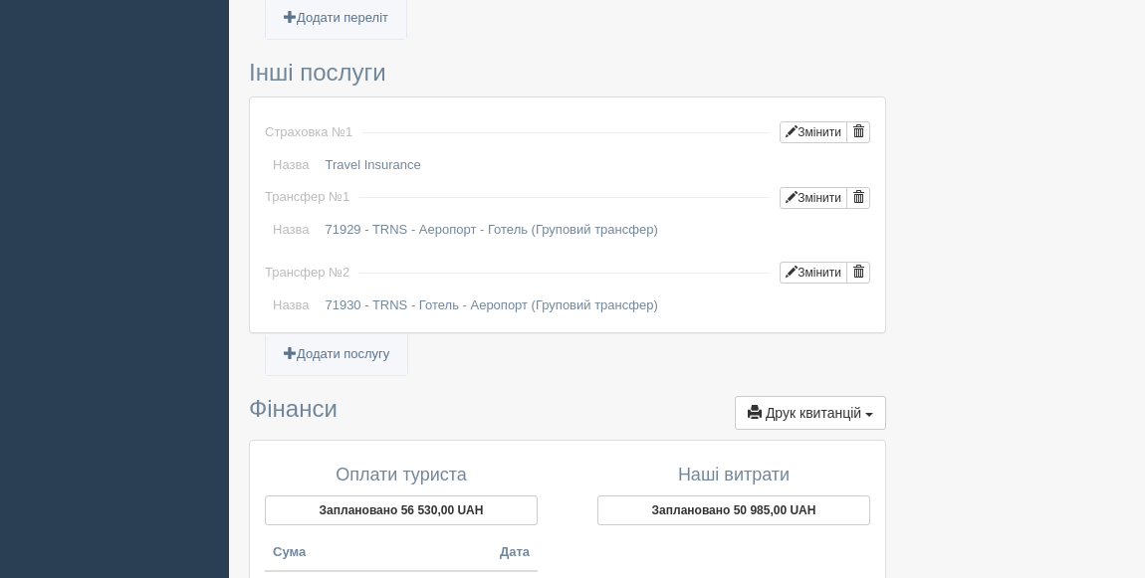
scroll to position [1900, 0]
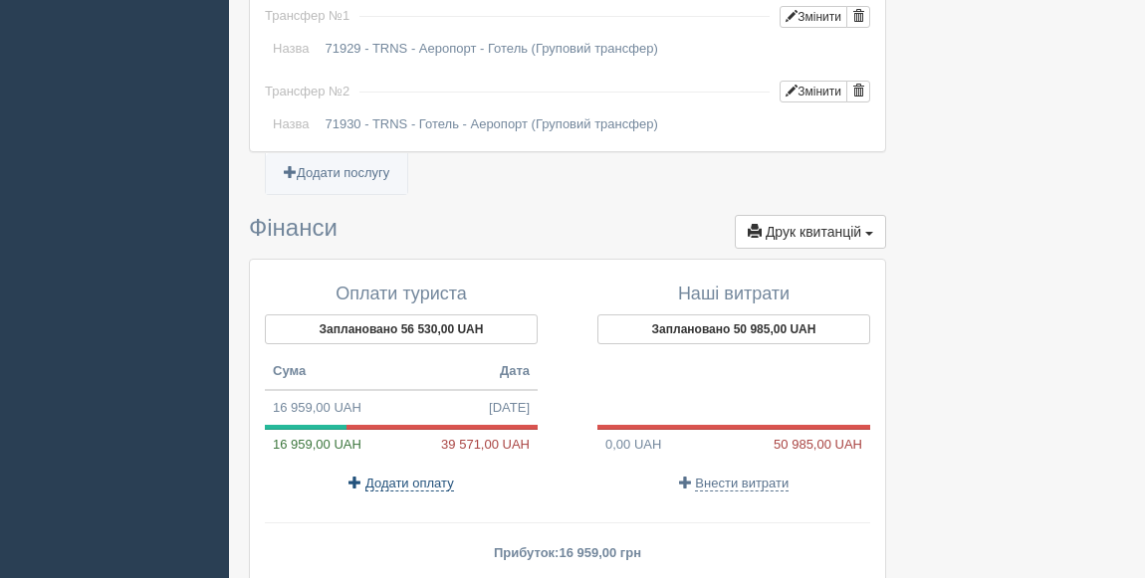
click at [390, 476] on span "Додати оплату" at bounding box center [409, 484] width 89 height 16
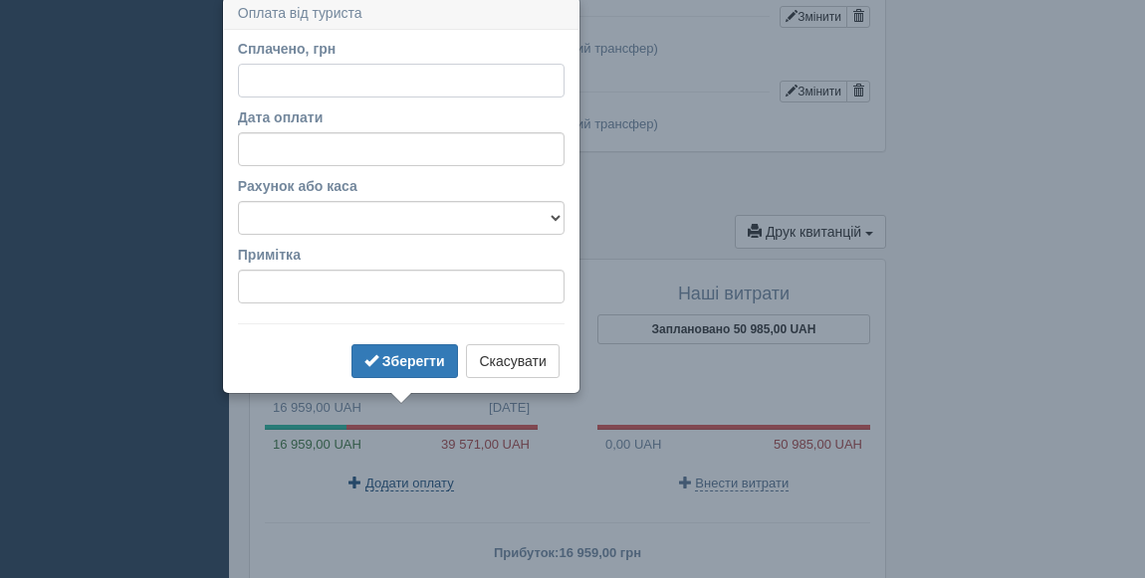
scroll to position [1896, 0]
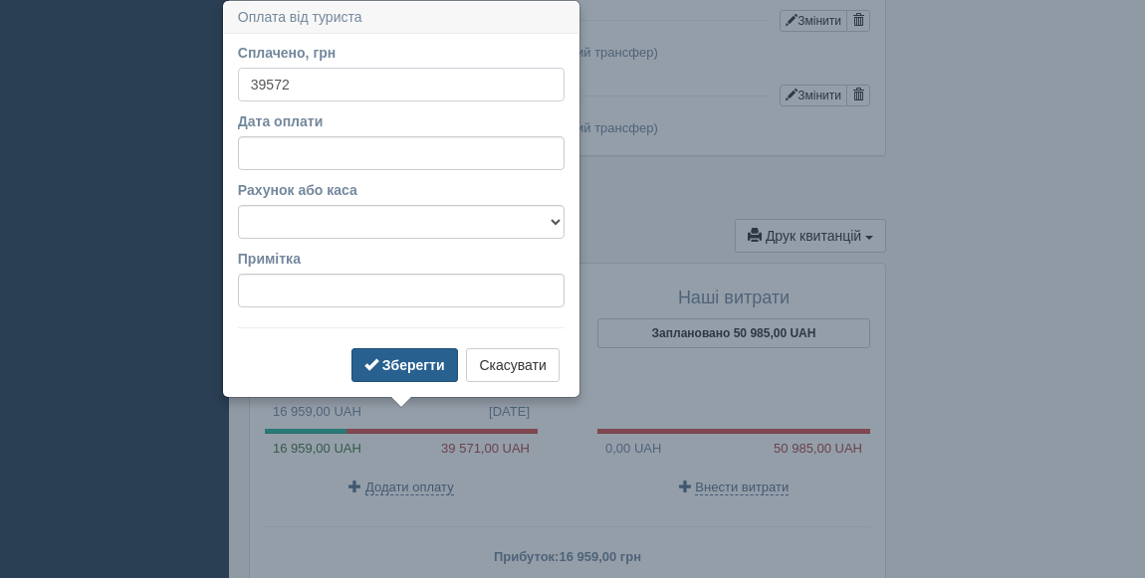
type input "39572"
click at [393, 361] on b "Зберегти" at bounding box center [413, 365] width 63 height 16
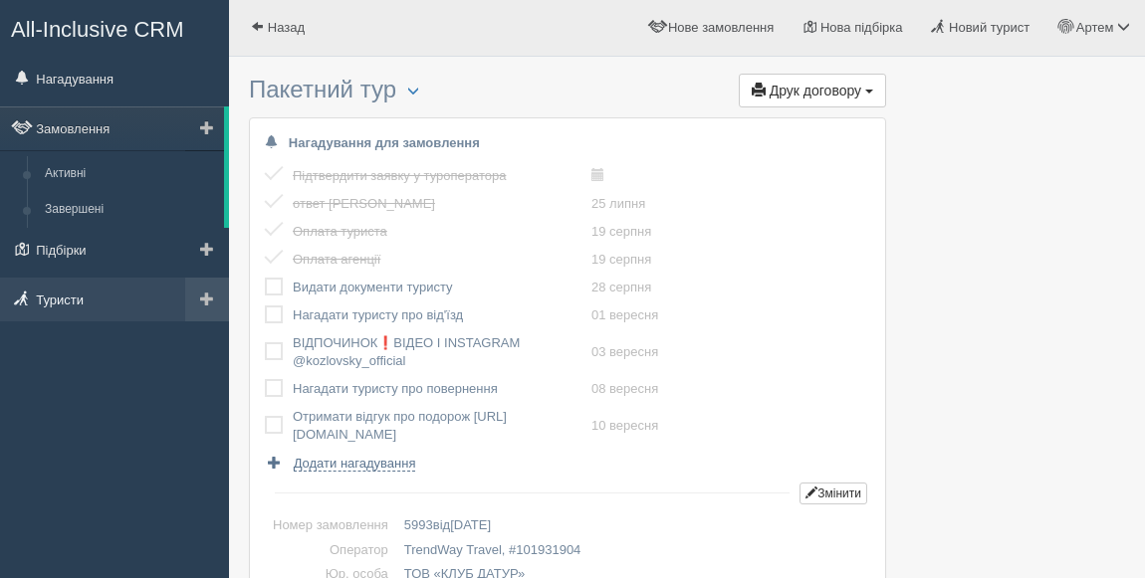
scroll to position [0, 0]
click at [90, 120] on link "Замовлення" at bounding box center [112, 129] width 224 height 44
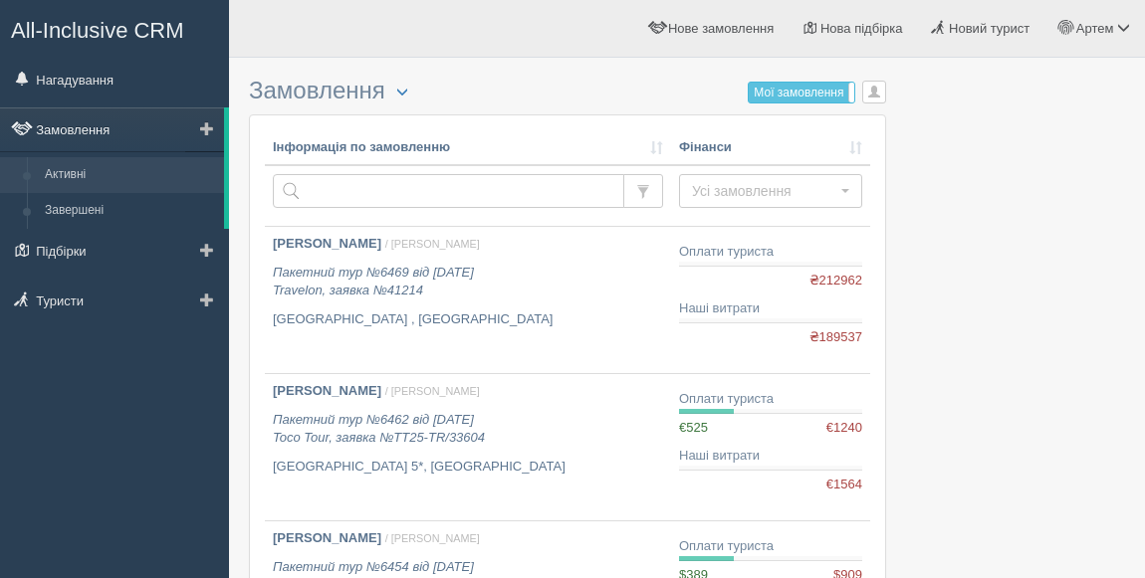
click at [65, 121] on link "Замовлення" at bounding box center [112, 129] width 224 height 44
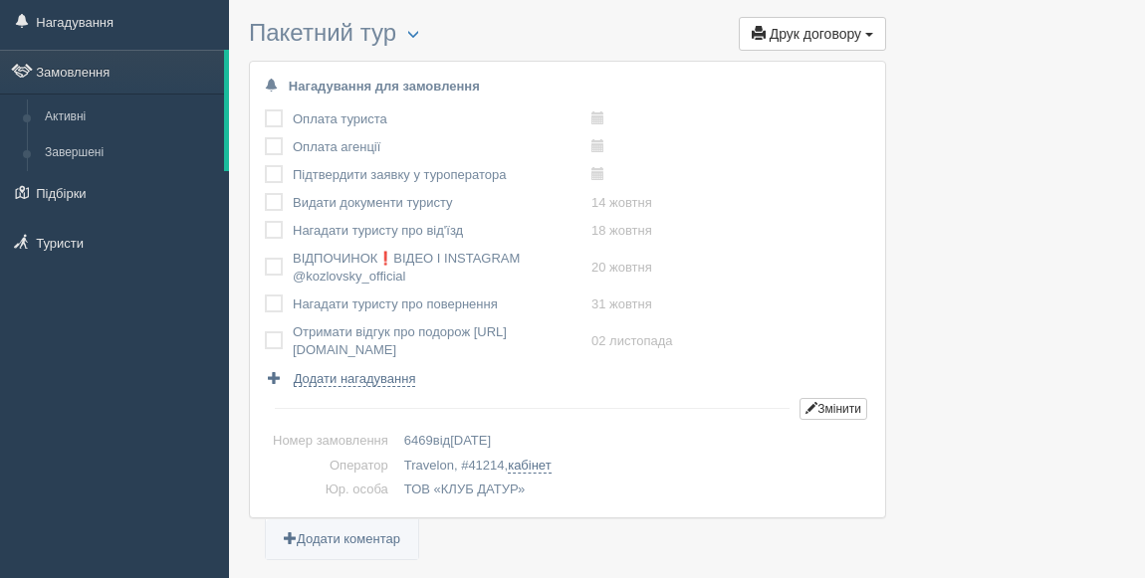
scroll to position [90, 0]
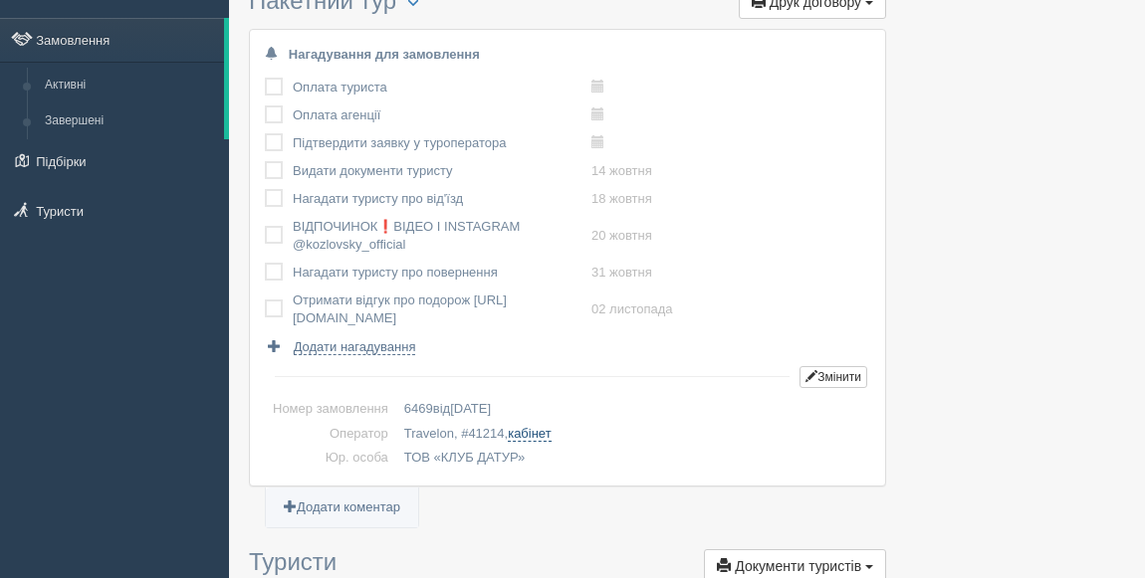
click at [538, 432] on link "кабінет" at bounding box center [529, 434] width 43 height 16
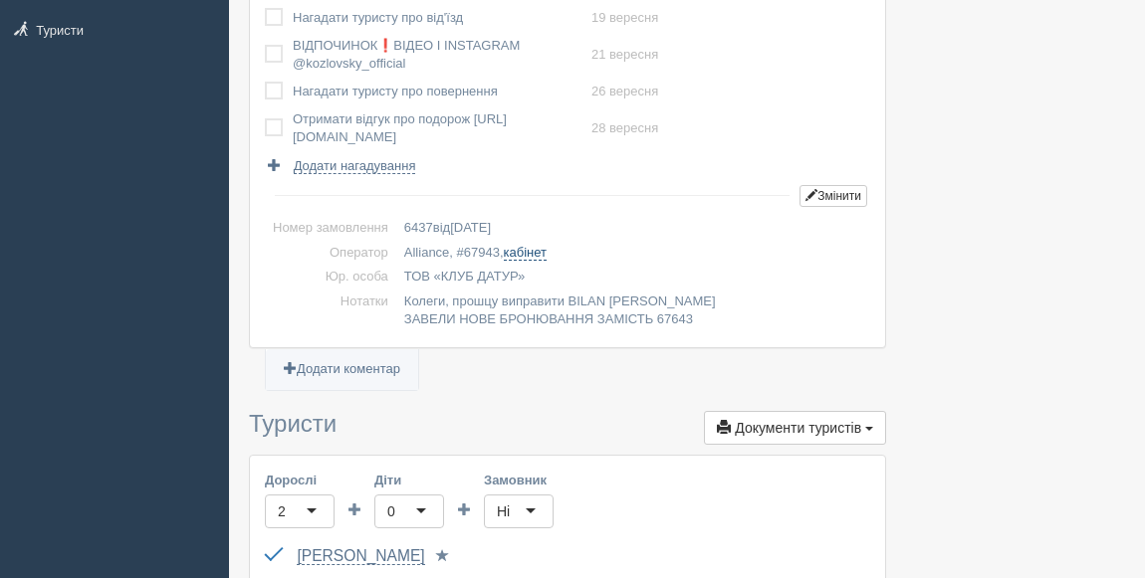
scroll to position [271, 0]
click at [537, 249] on link "кабінет" at bounding box center [525, 253] width 43 height 16
